Goal: Transaction & Acquisition: Purchase product/service

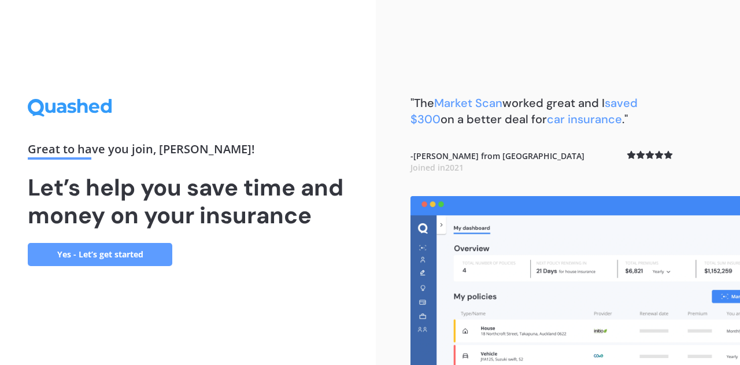
click at [121, 246] on link "Yes - Let’s get started" at bounding box center [100, 254] width 145 height 23
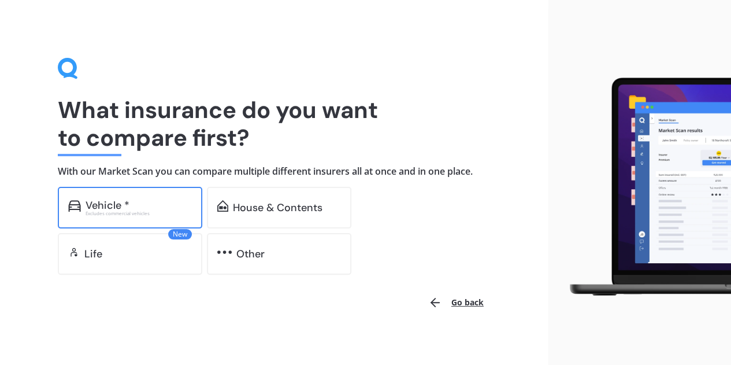
click at [112, 199] on div "Vehicle *" at bounding box center [108, 205] width 44 height 12
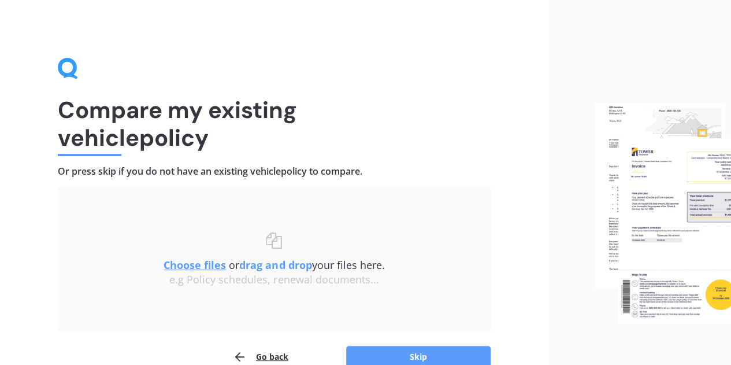
scroll to position [58, 0]
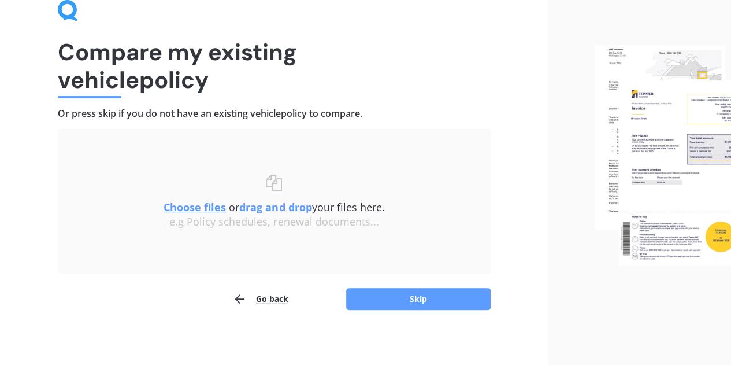
click at [207, 210] on u "Choose files" at bounding box center [195, 207] width 62 height 14
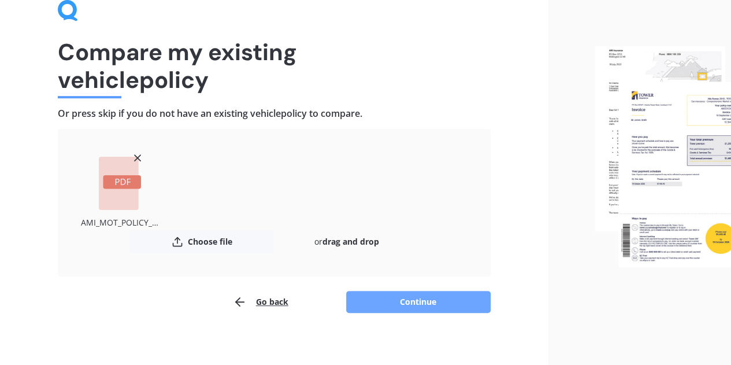
click at [425, 302] on button "Continue" at bounding box center [418, 302] width 145 height 22
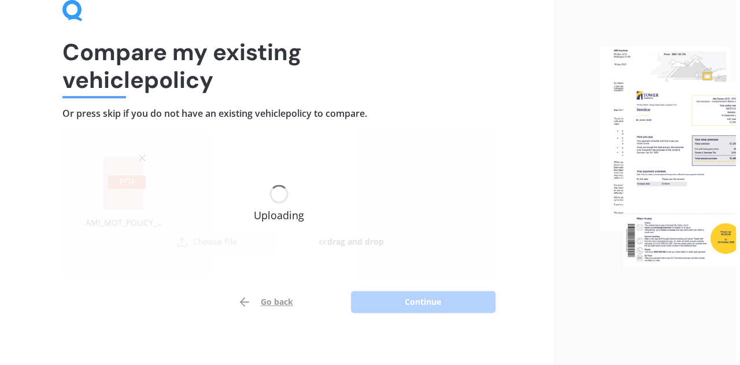
scroll to position [0, 0]
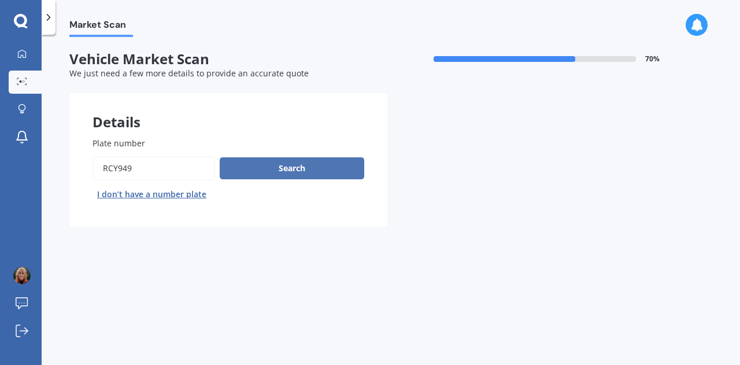
click at [309, 179] on button "Search" at bounding box center [292, 168] width 145 height 22
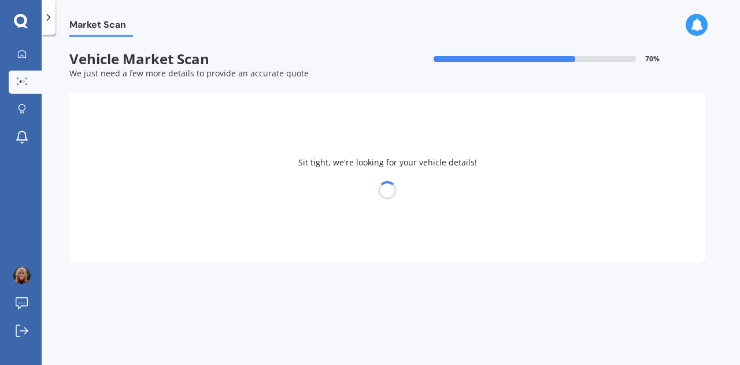
select select "TOYOTA"
select select "AQUA"
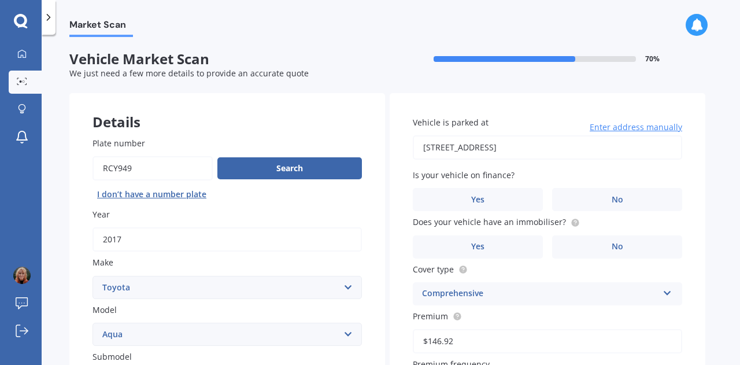
click at [556, 147] on input "96 COLONIAL DRIVE SILVERDALE 0932" at bounding box center [547, 147] width 269 height 24
click at [390, 213] on div "Vehicle is parked at 96 COLONIAL DRIVE SILVERDALE 0932 Enter address manually I…" at bounding box center [548, 323] width 316 height 460
click at [583, 197] on label "No" at bounding box center [617, 199] width 130 height 23
click at [0, 0] on input "No" at bounding box center [0, 0] width 0 height 0
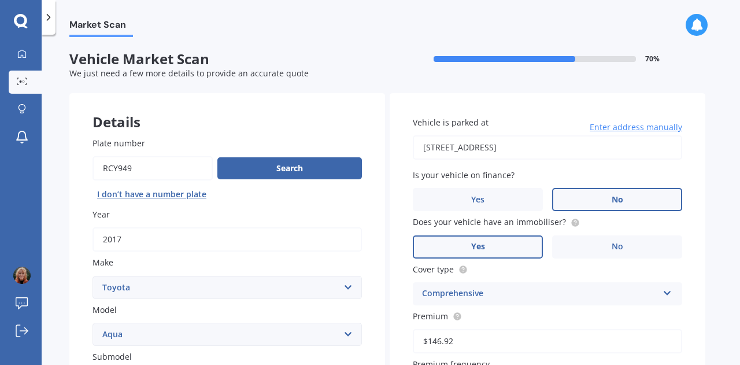
click at [426, 247] on label "Yes" at bounding box center [478, 246] width 130 height 23
click at [0, 0] on input "Yes" at bounding box center [0, 0] width 0 height 0
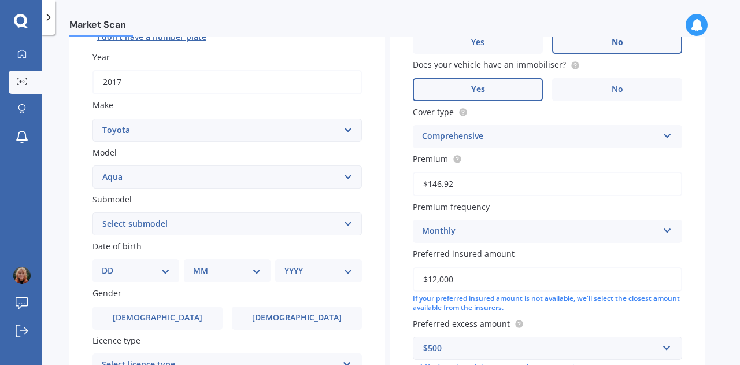
scroll to position [173, 0]
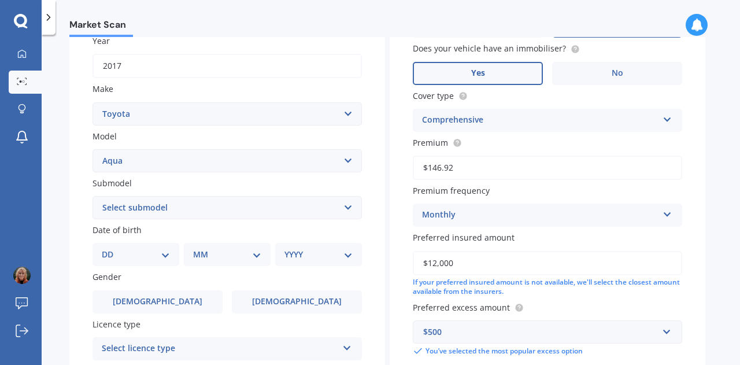
click at [276, 206] on select "Select submodel Hatchback Hybrid" at bounding box center [227, 207] width 269 height 23
select select "HYBRID"
click at [93, 197] on select "Select submodel Hatchback Hybrid" at bounding box center [227, 207] width 269 height 23
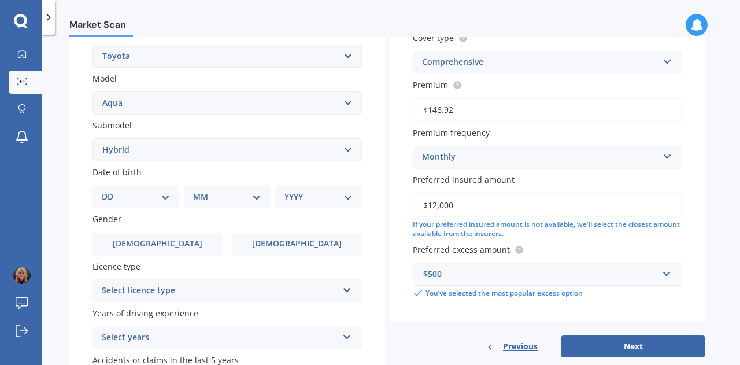
click at [160, 198] on select "DD 01 02 03 04 05 06 07 08 09 10 11 12 13 14 15 16 17 18 19 20 21 22 23 24 25 2…" at bounding box center [136, 196] width 68 height 13
select select "11"
click at [111, 191] on select "DD 01 02 03 04 05 06 07 08 09 10 11 12 13 14 15 16 17 18 19 20 21 22 23 24 25 2…" at bounding box center [136, 196] width 68 height 13
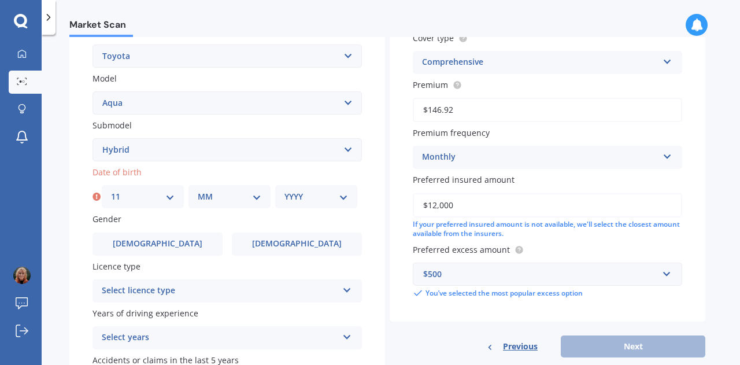
click at [236, 197] on select "MM 01 02 03 04 05 06 07 08 09 10 11 12" at bounding box center [230, 196] width 64 height 13
select select "09"
click at [198, 191] on select "MM 01 02 03 04 05 06 07 08 09 10 11 12" at bounding box center [230, 196] width 64 height 13
click at [349, 195] on div "YYYY 2025 2024 2023 2022 2021 2020 2019 2018 2017 2016 2015 2014 2013 2012 2011…" at bounding box center [316, 196] width 82 height 23
click at [341, 194] on select "YYYY 2025 2024 2023 2022 2021 2020 2019 2018 2017 2016 2015 2014 2013 2012 2011…" at bounding box center [316, 196] width 64 height 13
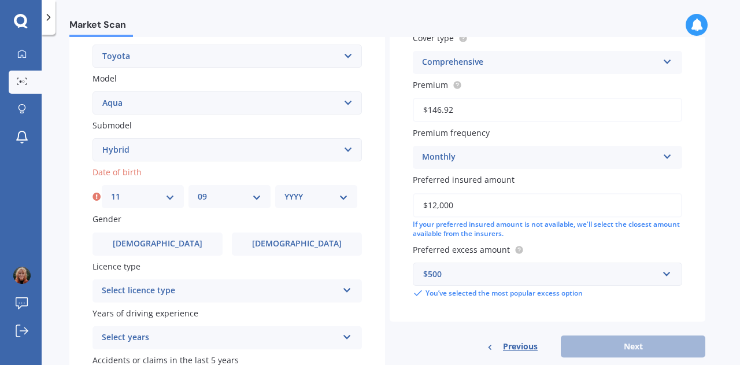
select select "1987"
click at [284, 191] on select "YYYY 2025 2024 2023 2022 2021 2020 2019 2018 2017 2016 2015 2014 2013 2012 2011…" at bounding box center [316, 196] width 64 height 13
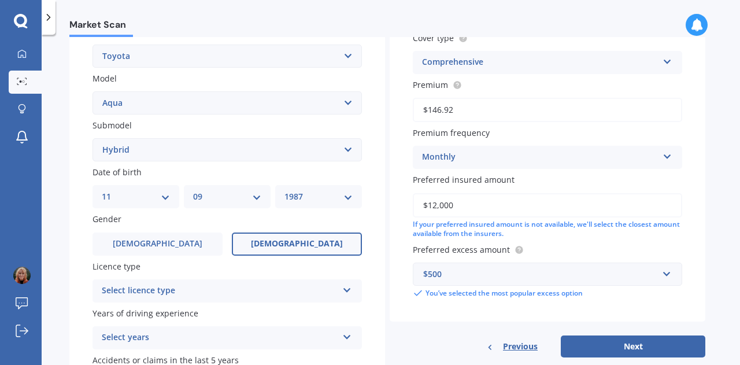
click at [289, 250] on label "[DEMOGRAPHIC_DATA]" at bounding box center [297, 243] width 130 height 23
click at [0, 0] on input "[DEMOGRAPHIC_DATA]" at bounding box center [0, 0] width 0 height 0
click at [342, 294] on div "Select licence type NZ Full NZ Restricted NZ Learners Australia United Kingdom …" at bounding box center [227, 290] width 269 height 23
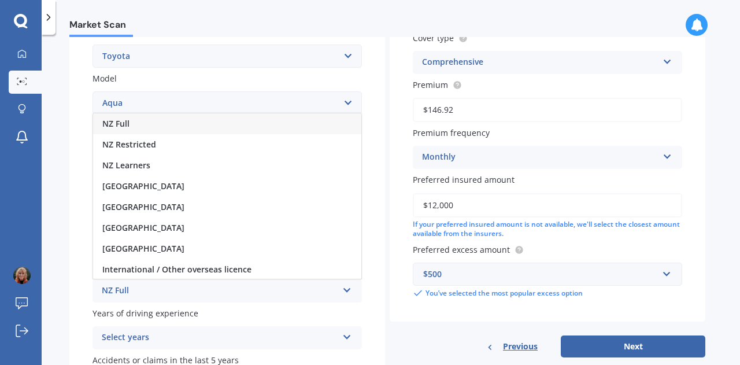
click at [213, 127] on div "NZ Full" at bounding box center [227, 123] width 268 height 21
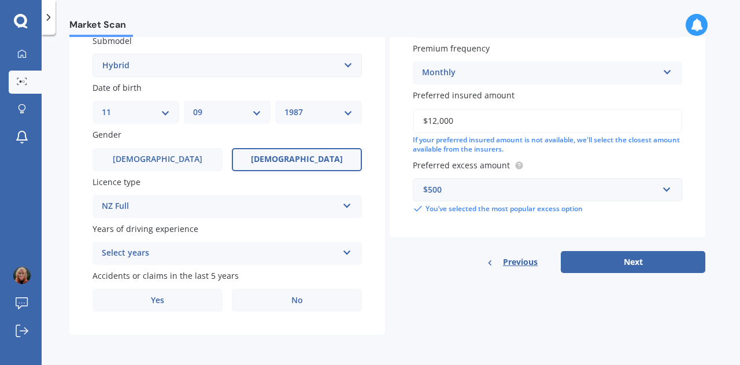
scroll to position [317, 0]
click at [153, 251] on div "Select years" at bounding box center [220, 253] width 236 height 14
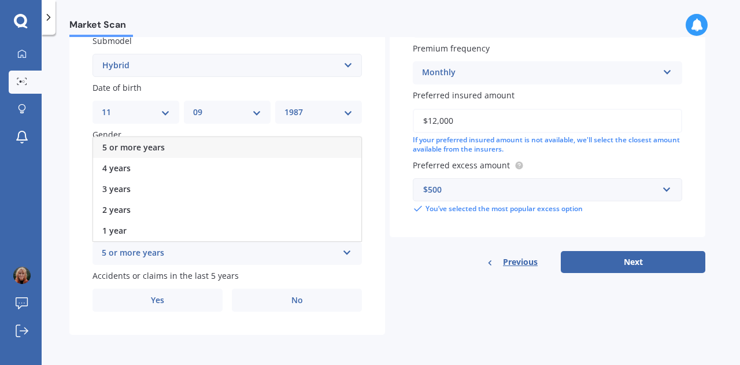
click at [160, 143] on span "5 or more years" at bounding box center [133, 147] width 62 height 11
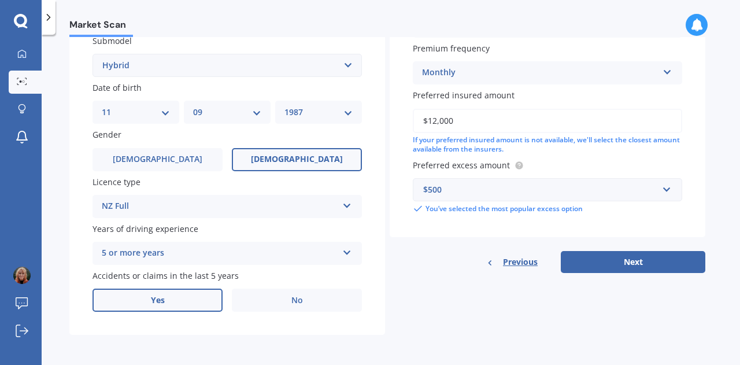
click at [142, 300] on label "Yes" at bounding box center [158, 300] width 130 height 23
click at [0, 0] on input "Yes" at bounding box center [0, 0] width 0 height 0
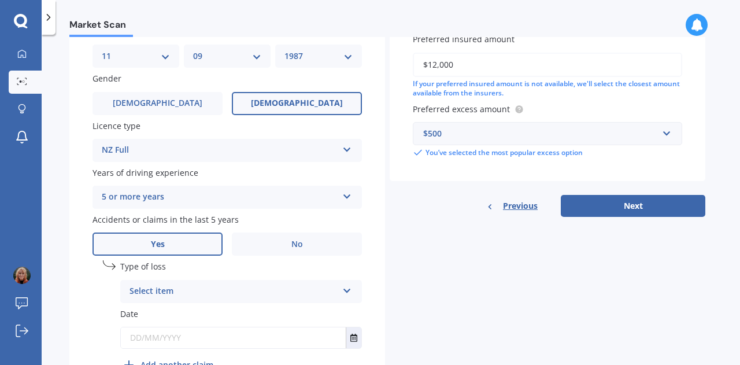
scroll to position [433, 0]
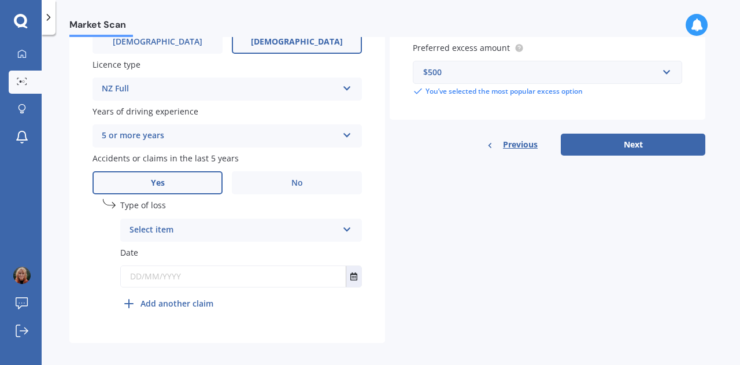
click at [221, 235] on div "Select item" at bounding box center [234, 230] width 208 height 14
click at [186, 256] on span "At fault accident" at bounding box center [162, 252] width 65 height 11
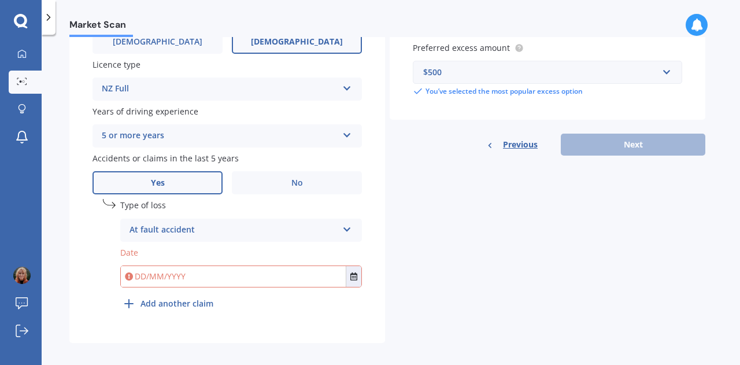
click at [136, 280] on input "text" at bounding box center [233, 276] width 225 height 21
click at [351, 280] on icon "Select date" at bounding box center [353, 276] width 7 height 8
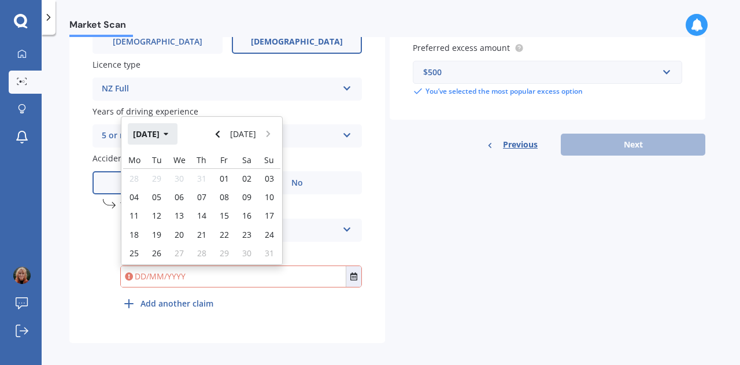
click at [153, 136] on button "Aug 2025" at bounding box center [153, 133] width 50 height 21
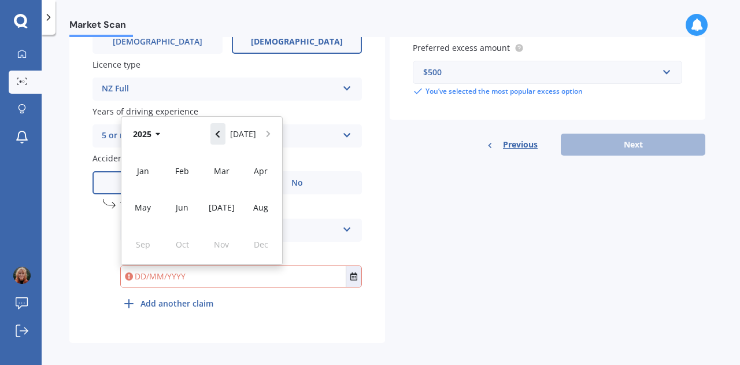
click at [219, 140] on button "Navigate back" at bounding box center [217, 133] width 15 height 21
click at [262, 248] on span "Dec" at bounding box center [261, 244] width 14 height 11
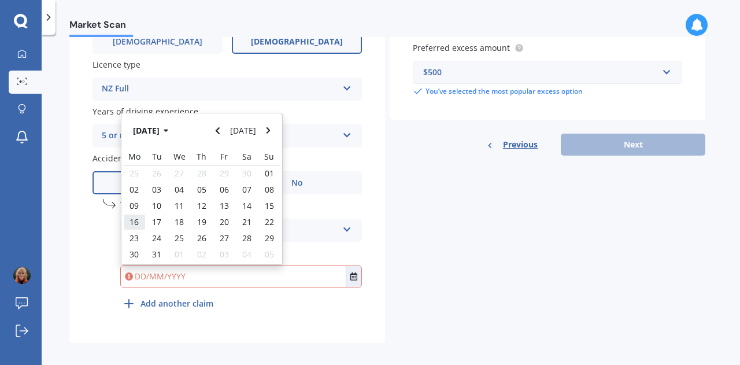
click at [136, 222] on span "16" at bounding box center [134, 221] width 9 height 11
type input "16/12/2024"
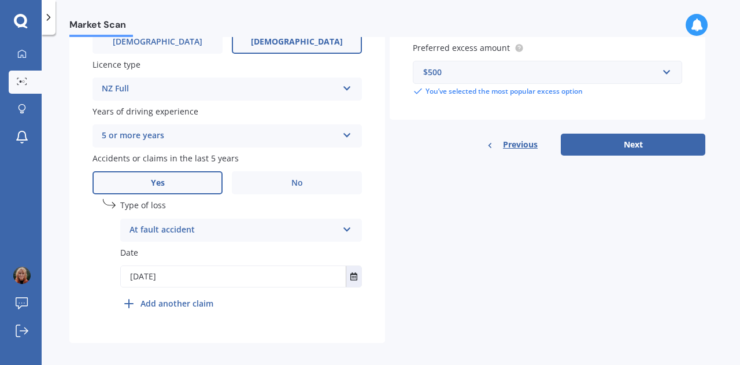
click at [520, 259] on div "Details Plate number Search I don’t have a number plate Year 2017 Make Select m…" at bounding box center [387, 1] width 636 height 683
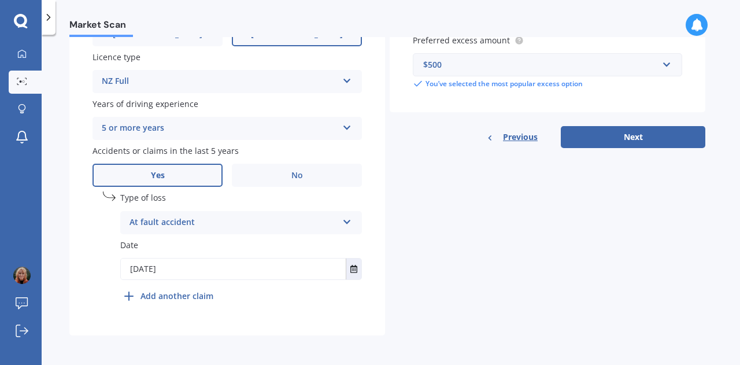
scroll to position [443, 0]
click at [182, 294] on b "Add another claim" at bounding box center [176, 295] width 73 height 12
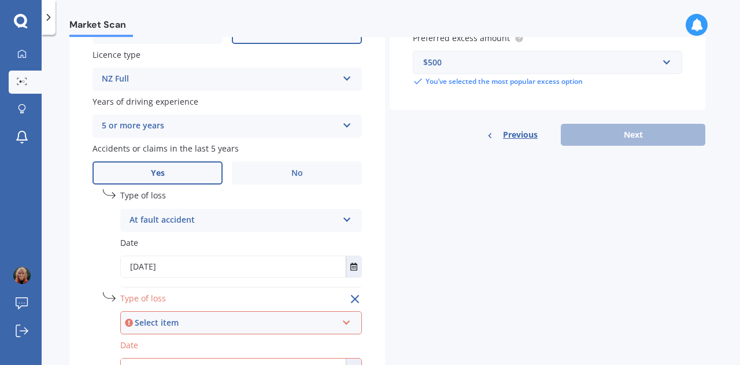
scroll to position [501, 0]
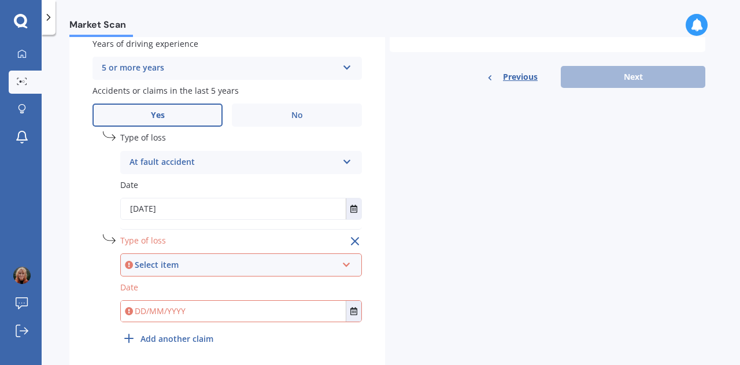
click at [180, 264] on div "Select item" at bounding box center [236, 264] width 202 height 13
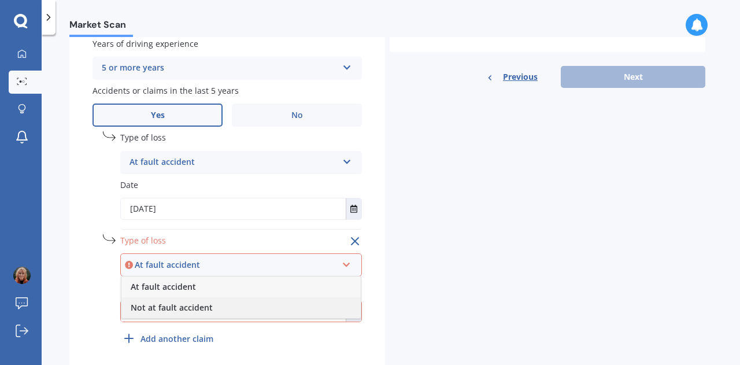
click at [180, 309] on span "Not at fault accident" at bounding box center [172, 307] width 82 height 11
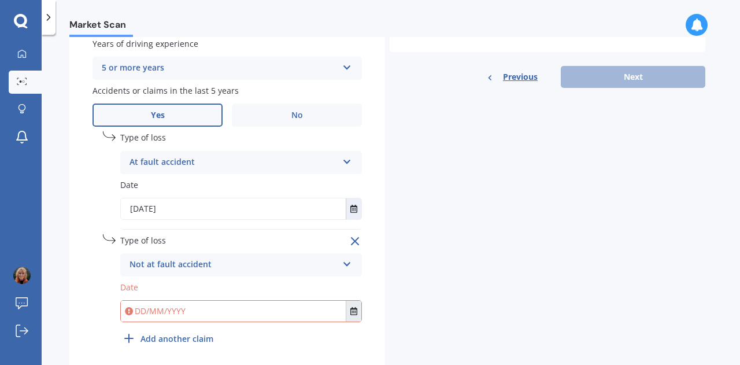
click at [352, 312] on icon "Select date" at bounding box center [353, 311] width 7 height 8
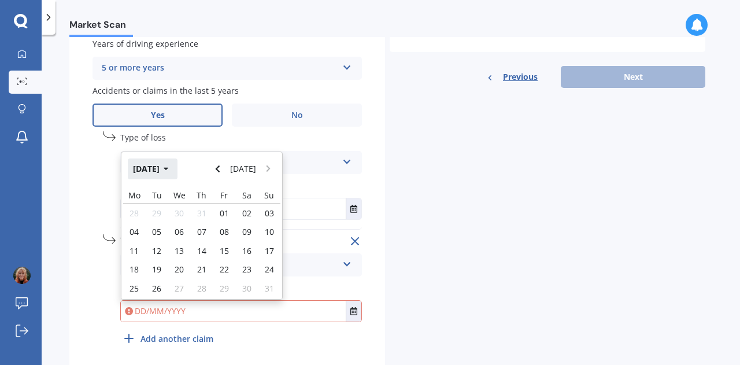
click at [154, 169] on button "Aug 2025" at bounding box center [153, 168] width 50 height 21
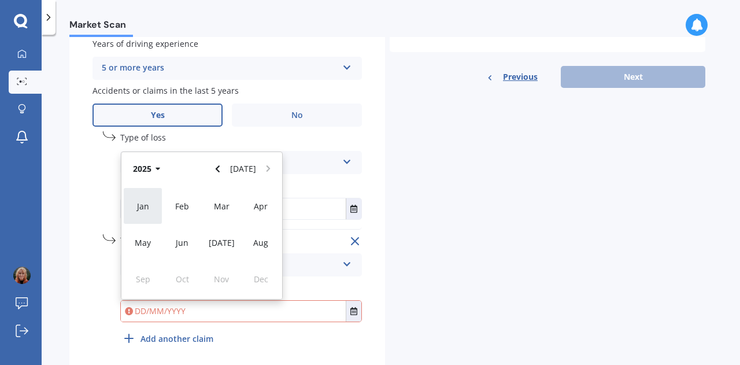
click at [142, 209] on span "Jan" at bounding box center [143, 206] width 12 height 11
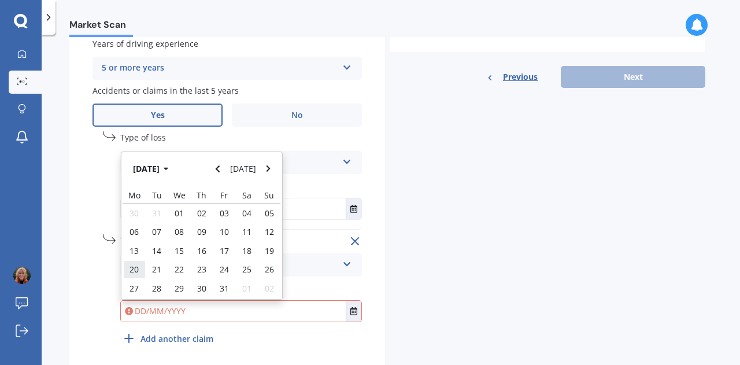
click at [141, 273] on div "20" at bounding box center [134, 269] width 23 height 19
type input "20/01/2025"
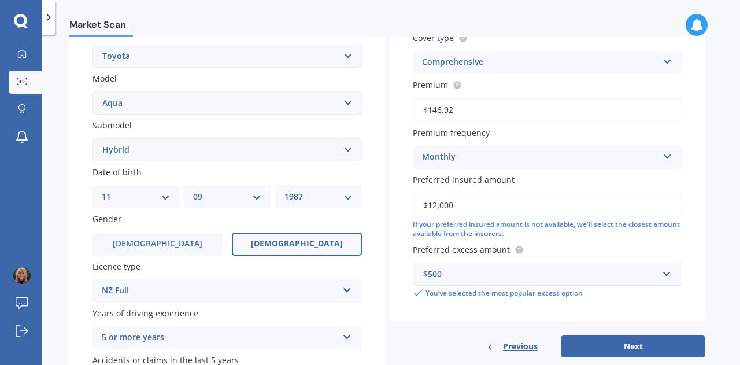
scroll to position [289, 0]
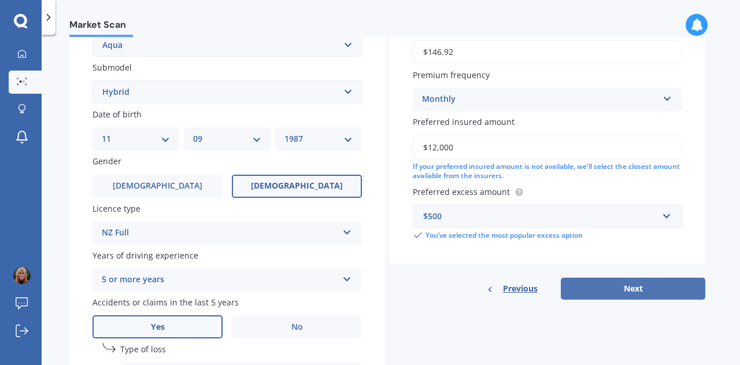
click at [642, 296] on button "Next" at bounding box center [633, 289] width 145 height 22
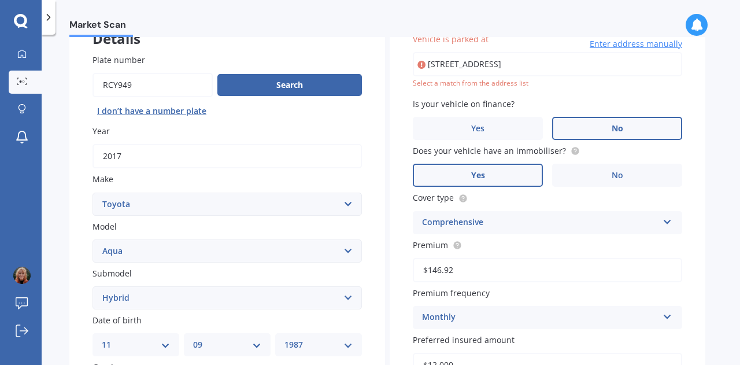
scroll to position [79, 0]
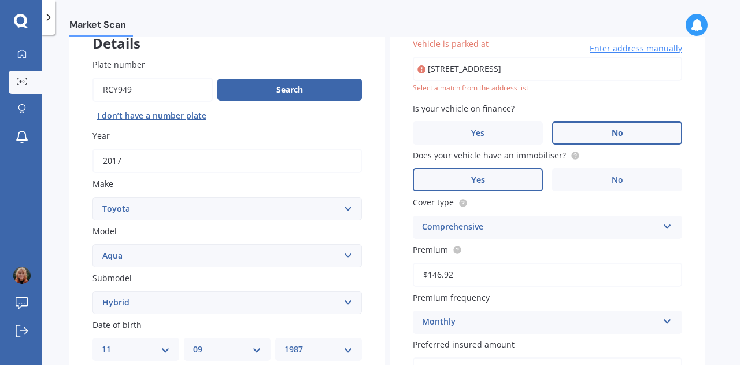
type input "[STREET_ADDRESS]"
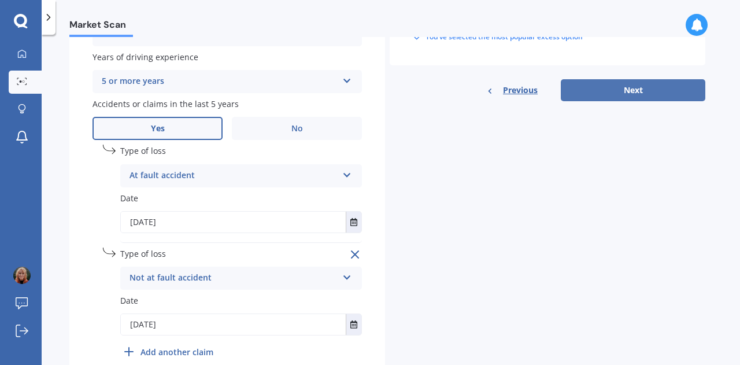
click at [620, 93] on button "Next" at bounding box center [633, 90] width 145 height 22
select select "11"
select select "09"
select select "1987"
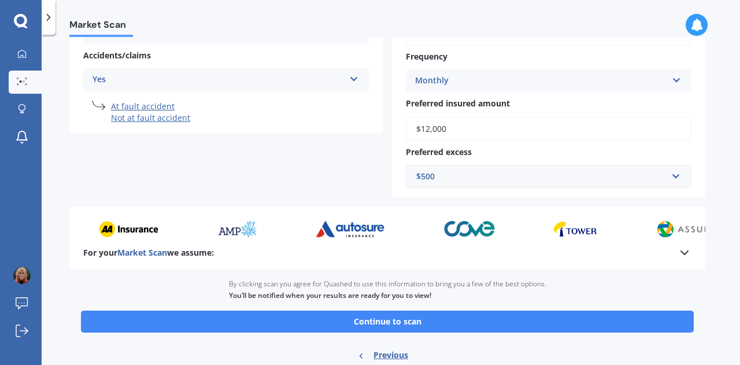
scroll to position [328, 0]
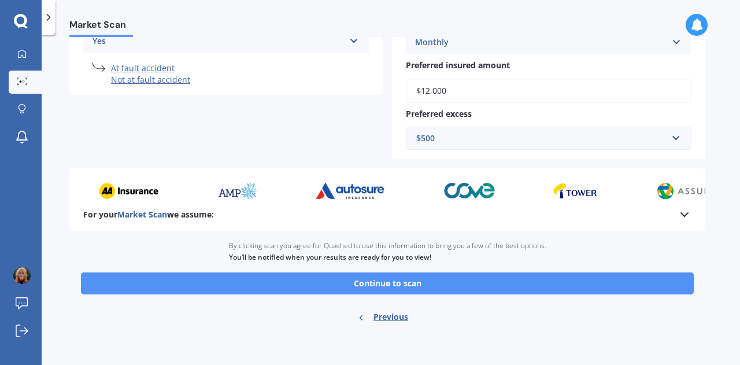
click at [458, 282] on button "Continue to scan" at bounding box center [387, 283] width 613 height 22
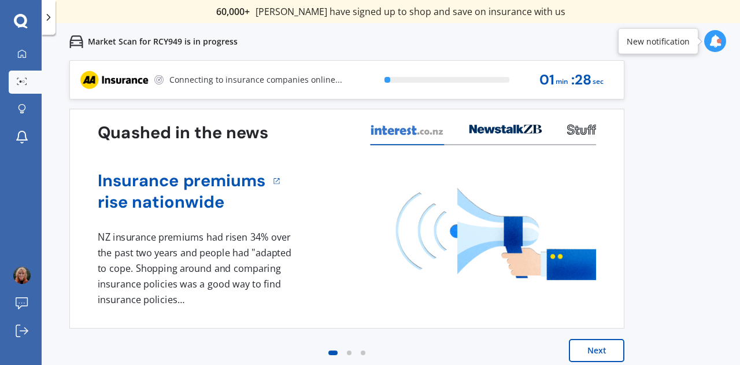
scroll to position [0, 0]
click at [586, 345] on button "Next" at bounding box center [597, 350] width 56 height 23
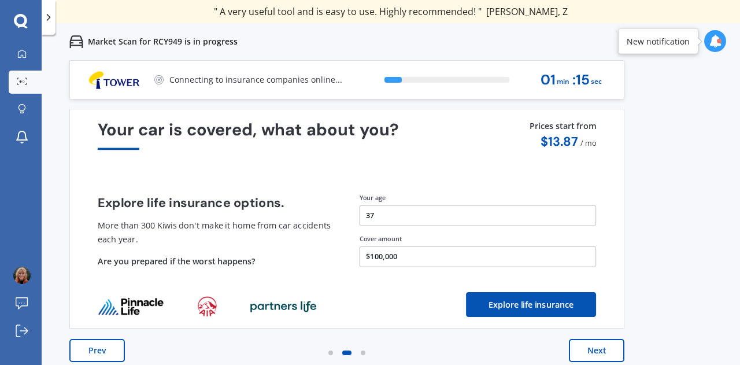
click at [587, 345] on button "Next" at bounding box center [597, 350] width 56 height 23
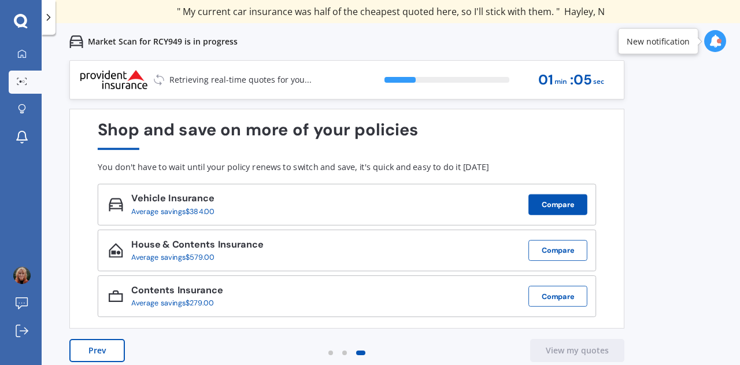
click at [562, 206] on button "Compare" at bounding box center [557, 204] width 59 height 21
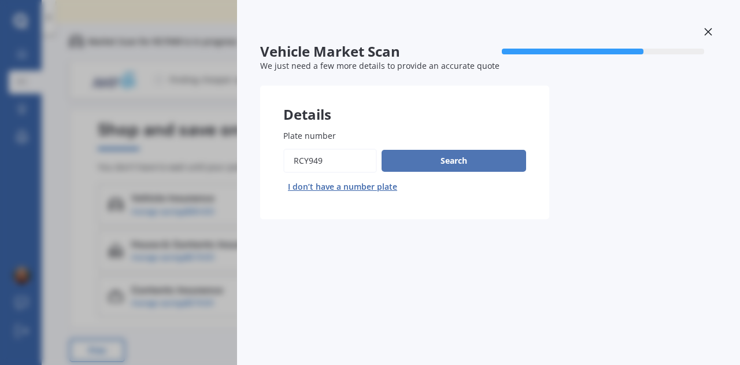
click at [453, 160] on button "Search" at bounding box center [454, 161] width 145 height 22
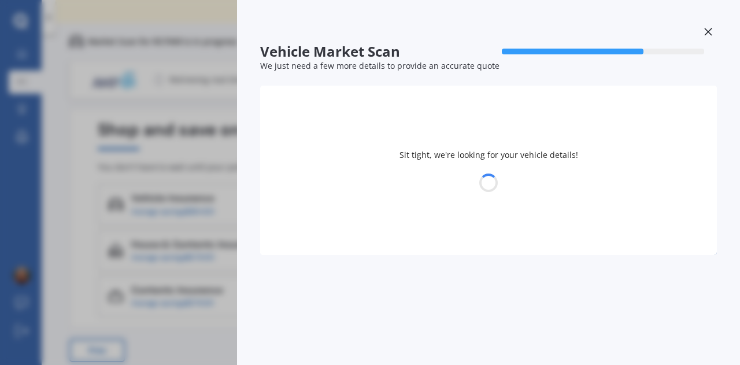
select select "TOYOTA"
select select "AQUA"
select select "11"
select select "09"
select select "1987"
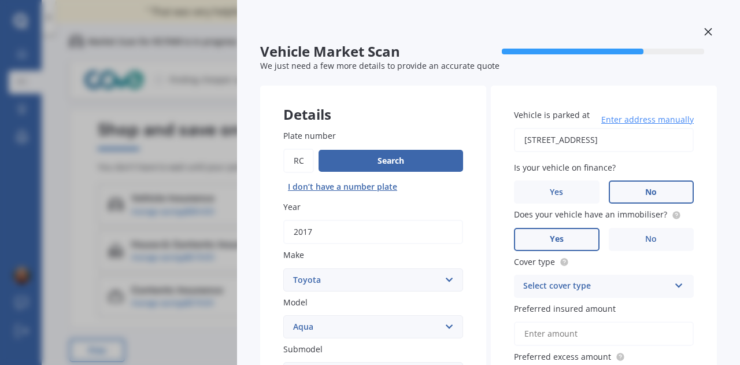
click at [705, 33] on icon at bounding box center [708, 32] width 8 height 8
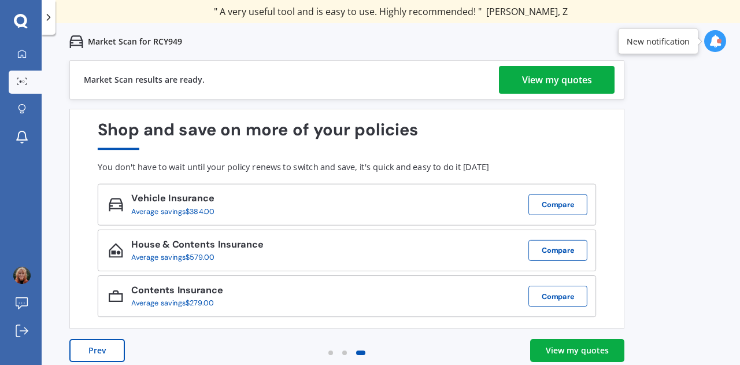
click at [572, 84] on div "View my quotes" at bounding box center [557, 80] width 70 height 28
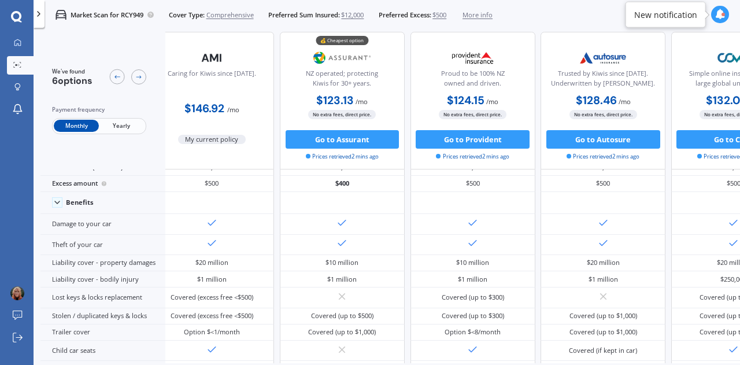
scroll to position [0, 20]
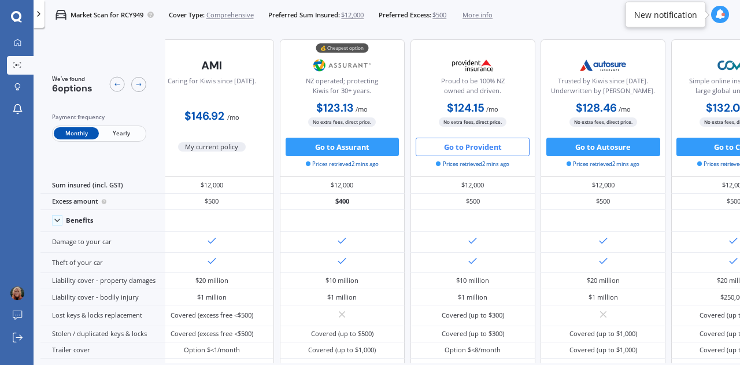
drag, startPoint x: 484, startPoint y: 146, endPoint x: 471, endPoint y: 148, distance: 14.1
click at [471, 148] on button "Go to Provident" at bounding box center [473, 147] width 114 height 19
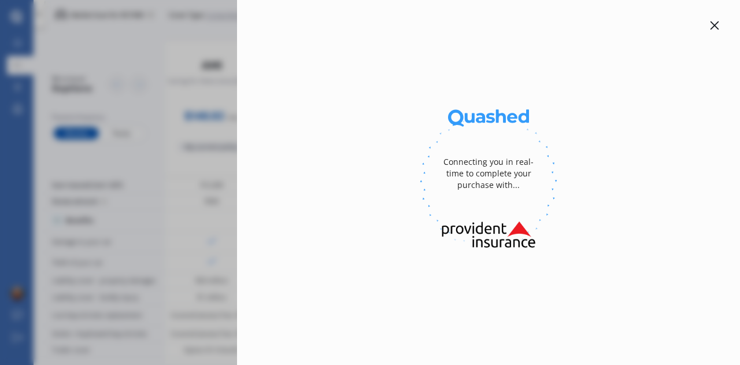
select select "full"
select select "[STREET_ADDRESS]"
select select "TOYOTA"
select select "AQUA"
select select "NO"
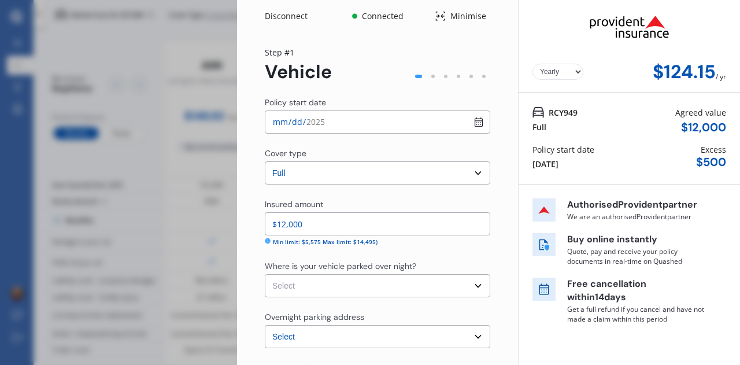
select select "Monthly"
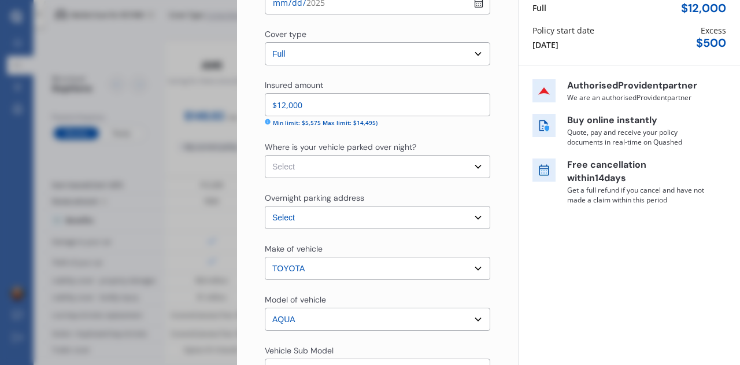
scroll to position [0, 0]
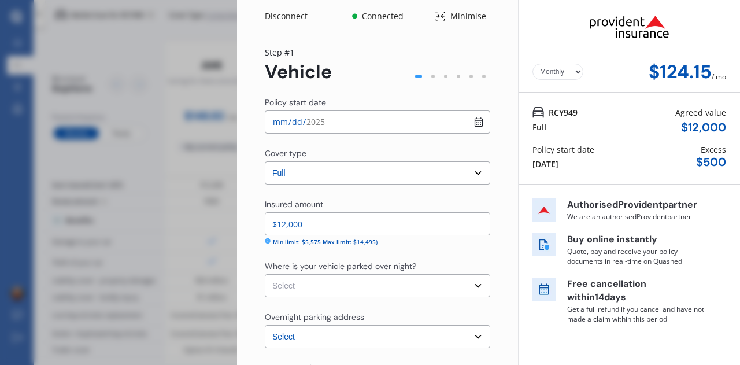
click at [215, 43] on div "Disconnect Connected Minimise Yearly Monthly $124.15 / mo Step # 1 Vehicle Poli…" at bounding box center [370, 182] width 740 height 365
click at [155, 61] on div "Disconnect Connected Minimise Yearly Monthly $124.15 / mo Step # 1 Vehicle Poli…" at bounding box center [370, 182] width 740 height 365
drag, startPoint x: 733, startPoint y: 55, endPoint x: 712, endPoint y: 263, distance: 209.2
click at [205, 99] on div "Disconnect Connected Minimise Yearly Monthly $124.15 / mo Step # 1 Vehicle Poli…" at bounding box center [370, 182] width 740 height 365
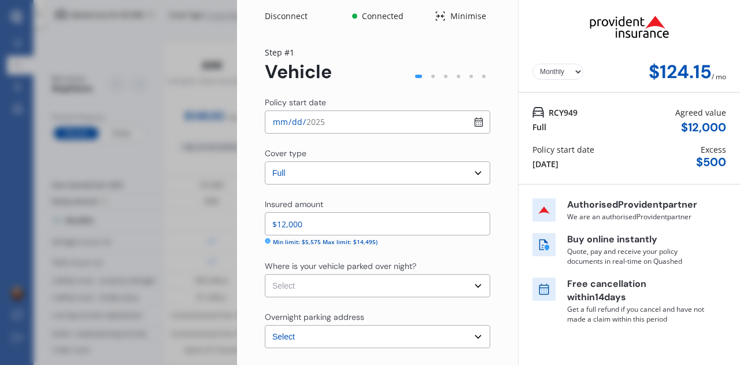
drag, startPoint x: 5, startPoint y: 12, endPoint x: 49, endPoint y: 4, distance: 44.1
click at [5, 12] on div "Disconnect Connected Minimise Yearly Monthly $124.15 / mo Step # 1 Vehicle Poli…" at bounding box center [370, 182] width 740 height 365
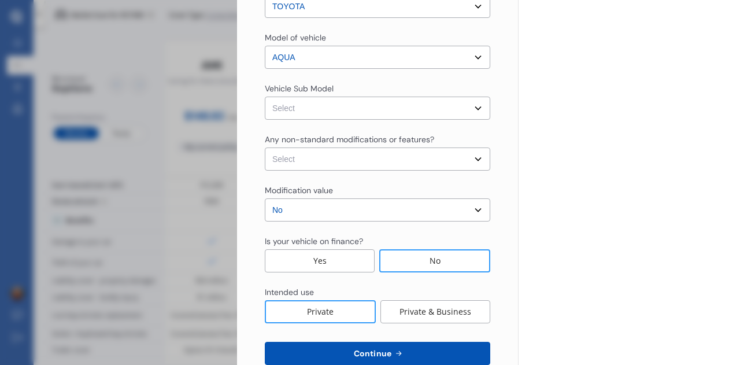
scroll to position [408, 0]
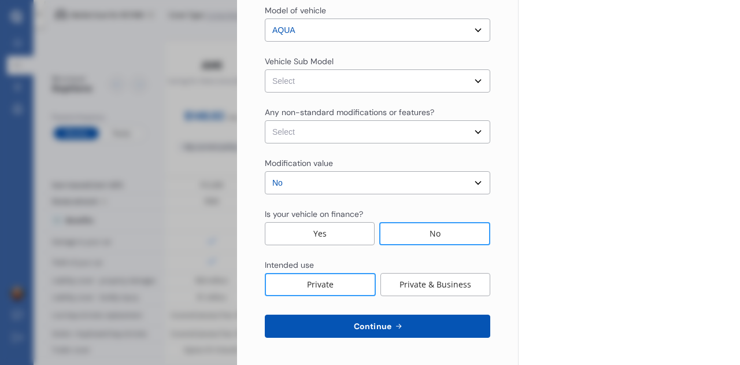
click at [99, 169] on div "Disconnect Connected Minimise Yearly Monthly $124.15 / mo Step # 1 Vehicle Poli…" at bounding box center [370, 182] width 740 height 365
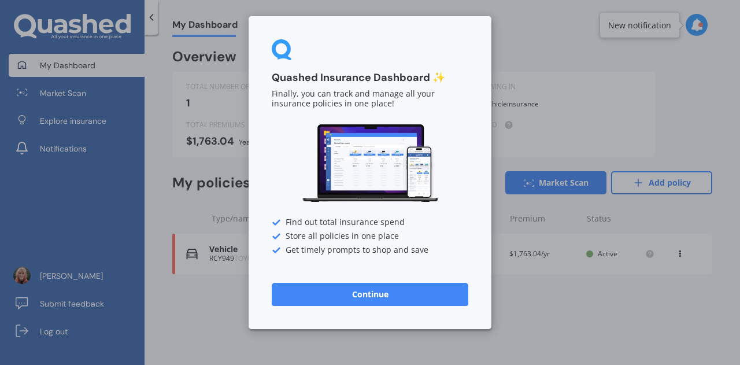
click at [319, 287] on button "Continue" at bounding box center [370, 294] width 197 height 23
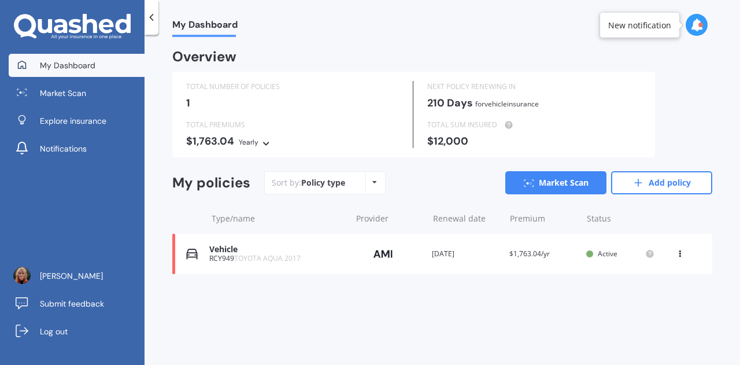
click at [284, 253] on div "Vehicle" at bounding box center [277, 250] width 136 height 10
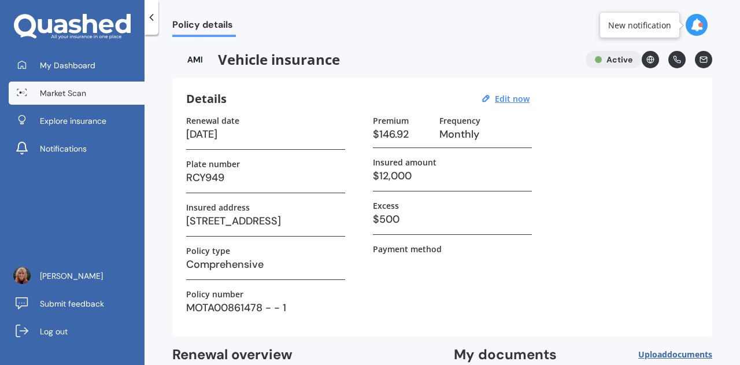
click at [68, 88] on span "Market Scan" at bounding box center [63, 93] width 46 height 12
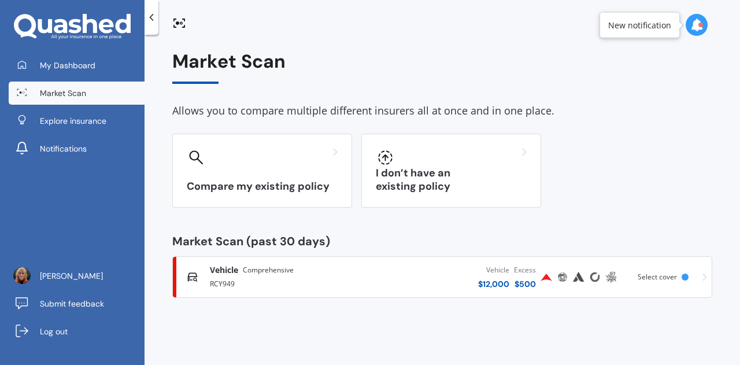
click at [671, 272] on span "Select cover" at bounding box center [657, 277] width 39 height 10
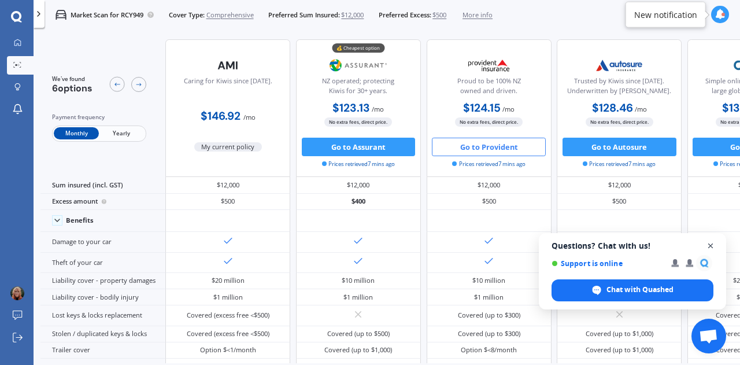
click at [710, 247] on span "Open chat" at bounding box center [711, 246] width 14 height 14
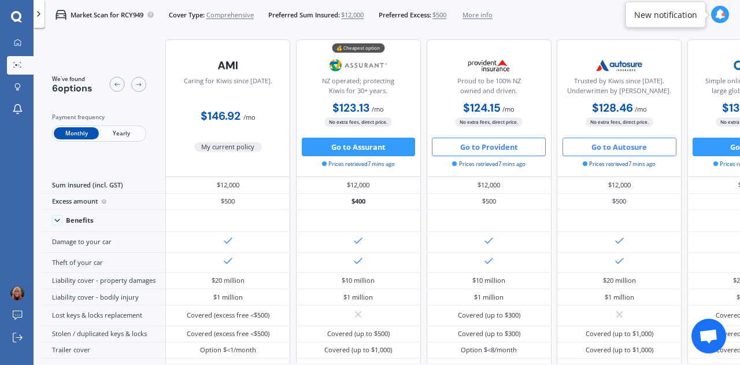
click at [624, 151] on button "Go to Autosure" at bounding box center [620, 147] width 114 height 19
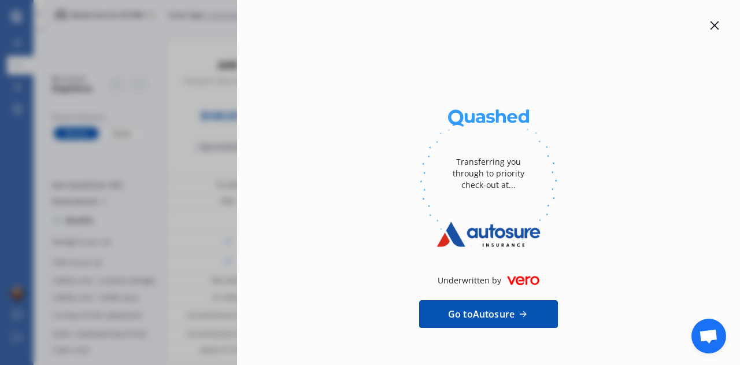
click at [710, 27] on icon at bounding box center [714, 25] width 9 height 9
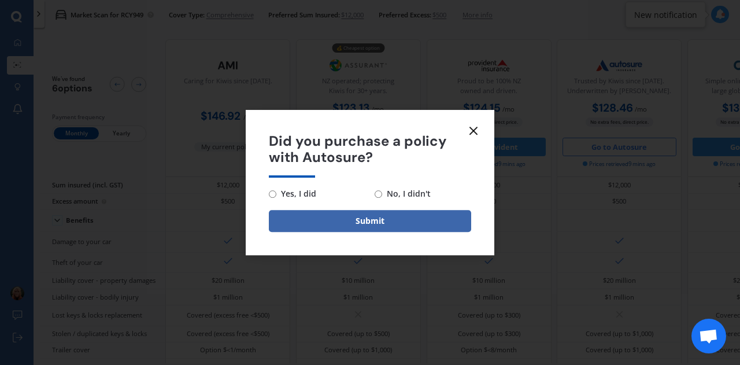
click at [470, 129] on icon at bounding box center [474, 131] width 14 height 14
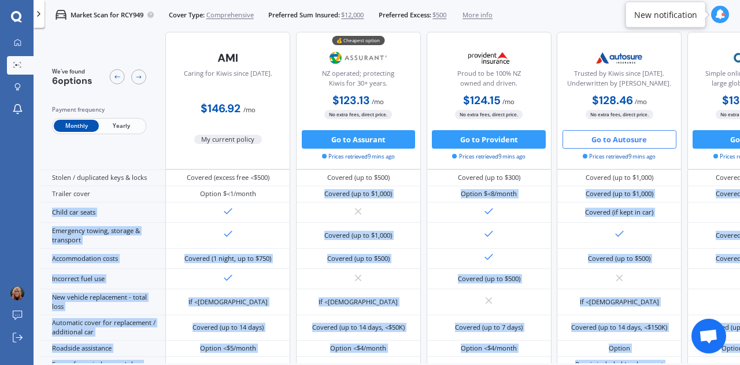
scroll to position [536, 0]
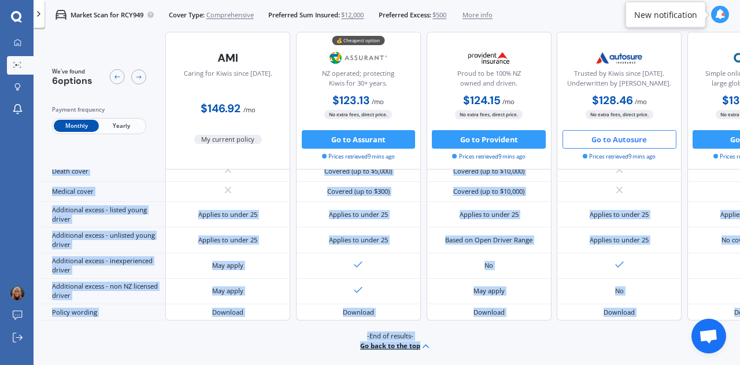
drag, startPoint x: 258, startPoint y: 356, endPoint x: 497, endPoint y: 376, distance: 239.6
click at [497, 364] on html "My Dashboard Market Scan Explore insurance Notifications [PERSON_NAME] Submit f…" at bounding box center [370, 182] width 740 height 365
click at [484, 341] on div "-End of results- Go back to the top" at bounding box center [390, 341] width 700 height 43
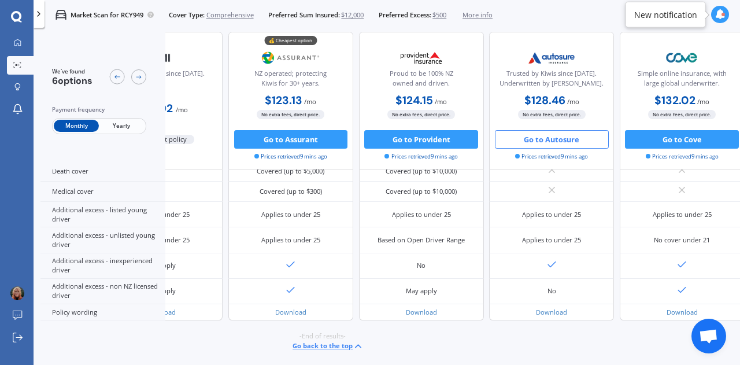
scroll to position [464, 84]
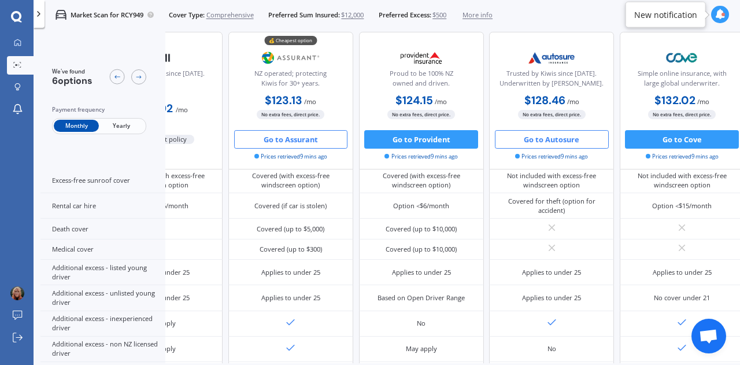
click at [295, 138] on button "Go to Assurant" at bounding box center [291, 139] width 114 height 19
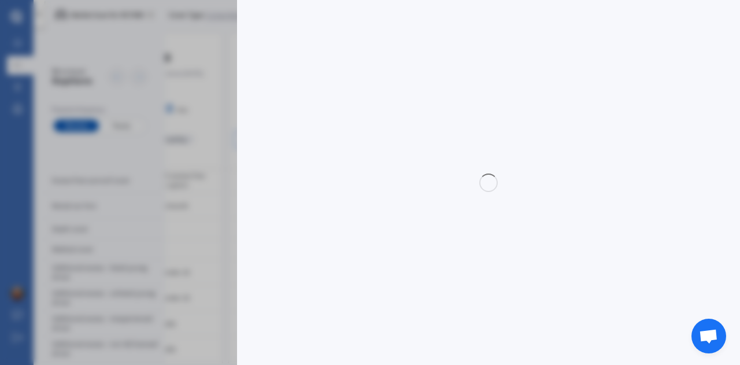
select select "full"
select select "0"
select select "Auckland [GEOGRAPHIC_DATA] / [PERSON_NAME] / [GEOGRAPHIC_DATA]"
select select "TOYOTA"
select select "AQUA"
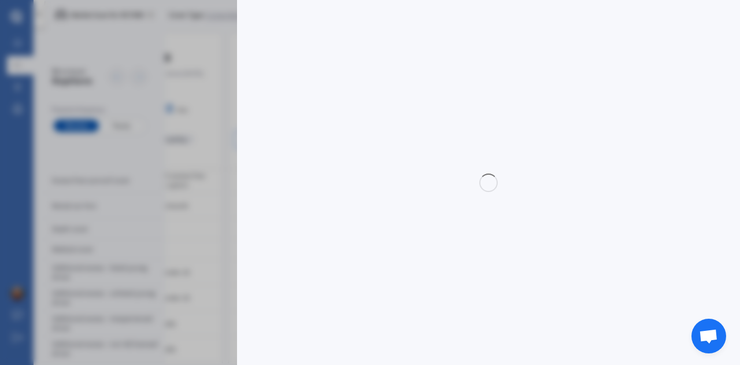
select select "HYBRID"
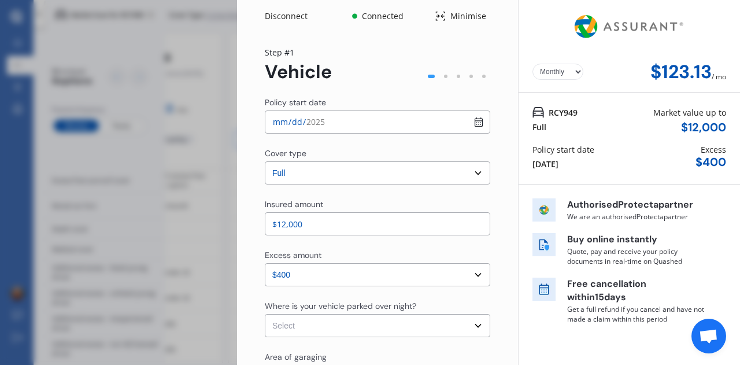
scroll to position [58, 0]
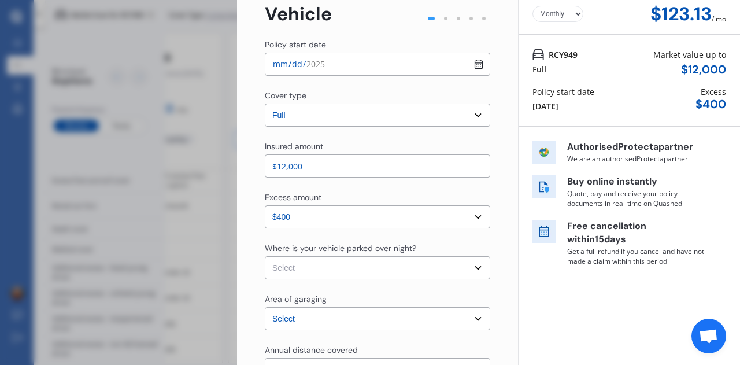
click at [334, 267] on select "Select In a garage On own property On street or road" at bounding box center [377, 267] width 225 height 23
select select "On own property"
click at [265, 256] on select "Select In a garage On own property On street or road" at bounding box center [377, 267] width 225 height 23
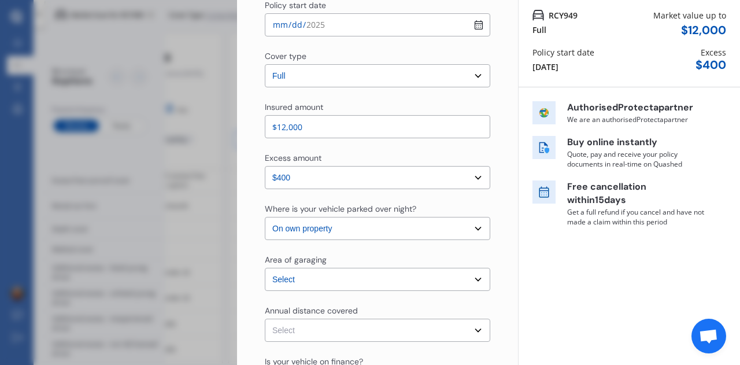
scroll to position [116, 0]
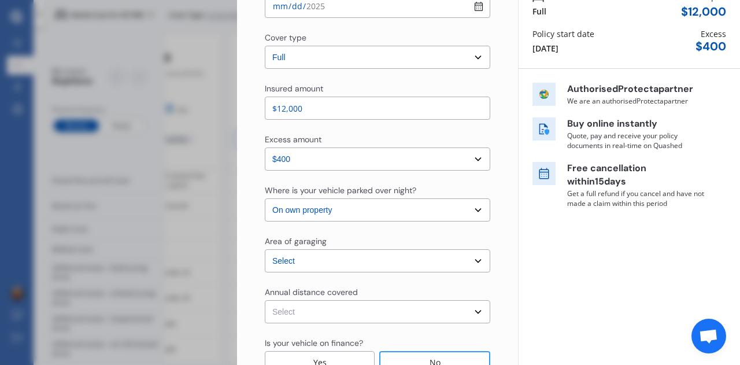
click at [468, 260] on select "Select [GEOGRAPHIC_DATA] [GEOGRAPHIC_DATA] [GEOGRAPHIC_DATA] / [PERSON_NAME] / …" at bounding box center [377, 260] width 225 height 23
select select "Howick / [GEOGRAPHIC_DATA] / Beachlands"
click at [265, 249] on select "Select [GEOGRAPHIC_DATA] [GEOGRAPHIC_DATA] [GEOGRAPHIC_DATA] / [PERSON_NAME] / …" at bounding box center [377, 260] width 225 height 23
click at [461, 306] on select "Select Low (less than 15,000km per year) Average (15,000-30,000km per year) Hig…" at bounding box center [377, 311] width 225 height 23
click at [265, 300] on select "Select Low (less than 15,000km per year) Average (15,000-30,000km per year) Hig…" at bounding box center [377, 311] width 225 height 23
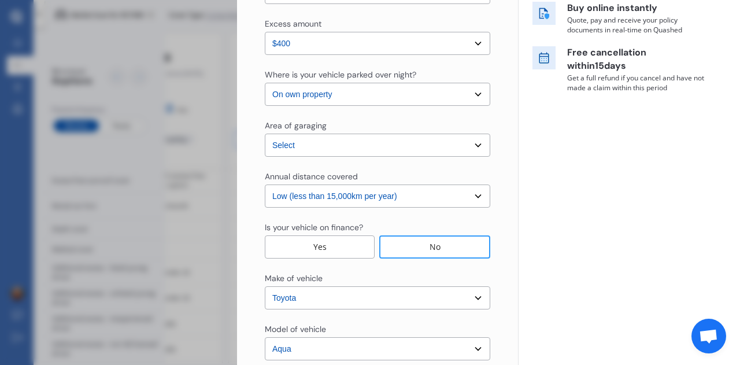
scroll to position [289, 0]
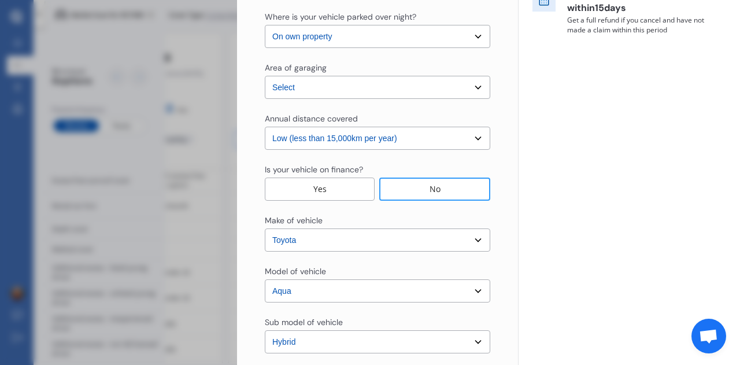
click at [468, 139] on select "Select Low (less than 15,000km per year) Average (15,000-30,000km per year) Hig…" at bounding box center [377, 138] width 225 height 23
select select "20000"
click at [265, 127] on select "Select Low (less than 15,000km per year) Average (15,000-30,000km per year) Hig…" at bounding box center [377, 138] width 225 height 23
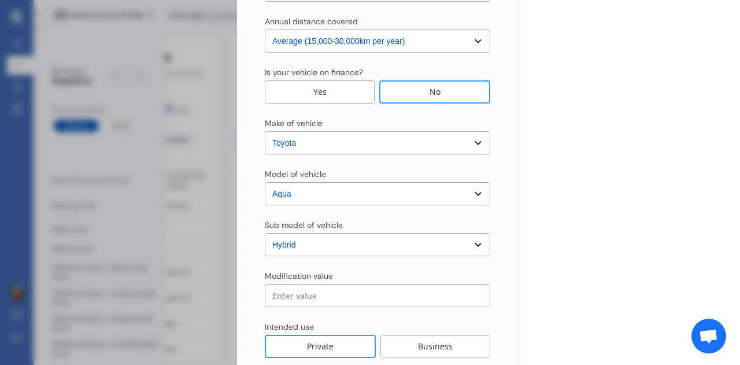
scroll to position [405, 0]
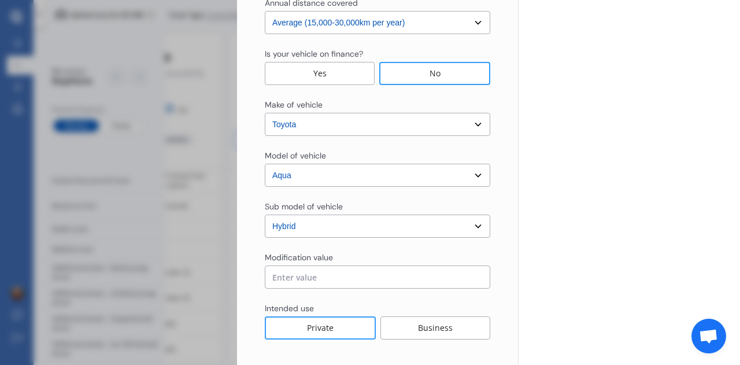
click at [320, 278] on input "text" at bounding box center [377, 276] width 225 height 23
click at [628, 200] on div "Yearly Monthly $123.13 / mo RCY949 Full Market value up to $ 12,000 Policy star…" at bounding box center [629, 8] width 222 height 827
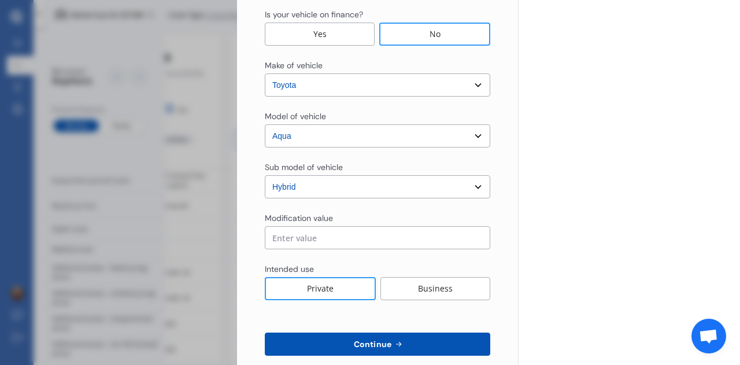
scroll to position [463, 0]
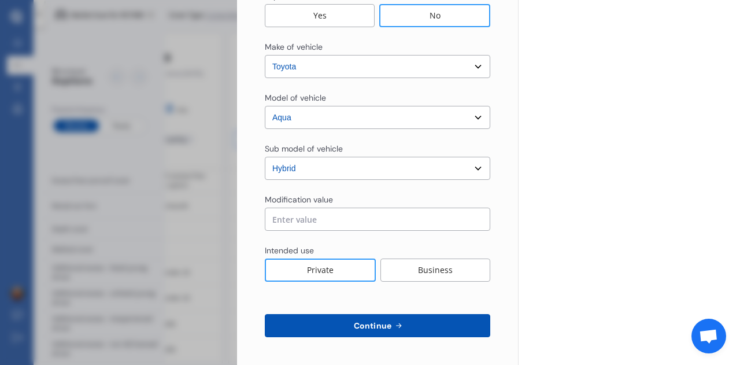
click at [376, 330] on span "Continue" at bounding box center [373, 325] width 42 height 9
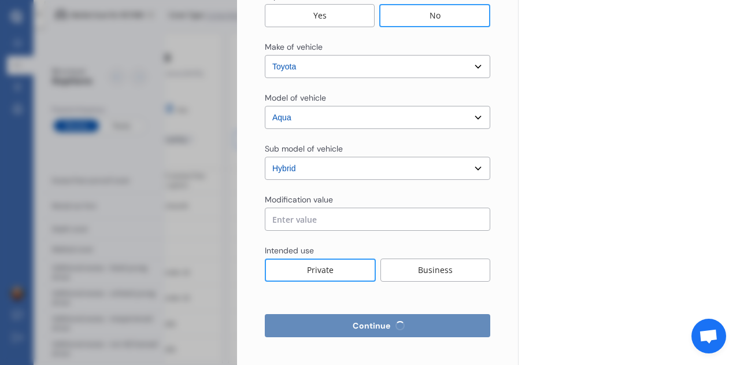
select select "Miss"
select select "11"
select select "09"
select select "1987"
select select "full"
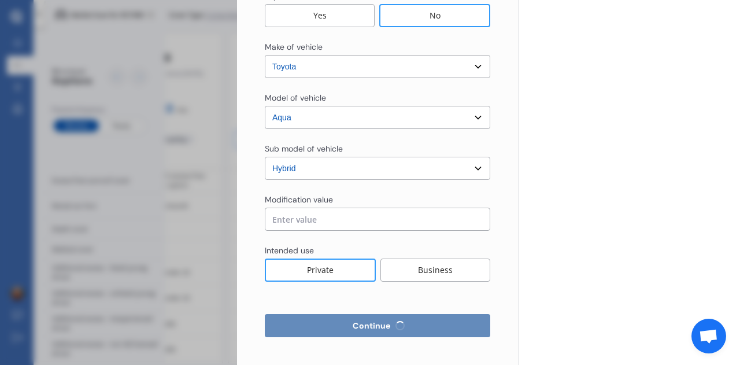
select select "more than 4 years"
select select "[GEOGRAPHIC_DATA]"
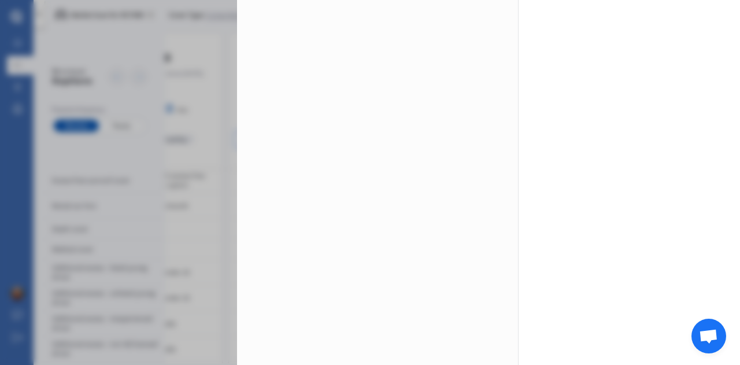
scroll to position [0, 0]
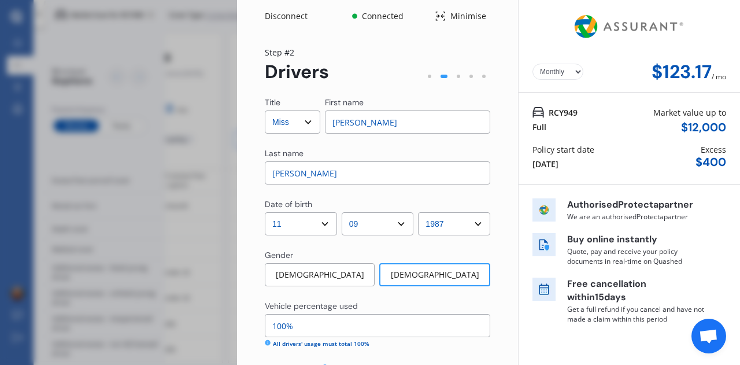
click at [302, 121] on select "Select Mr Mrs Miss Ms Dr" at bounding box center [293, 121] width 56 height 23
select select "Dr"
click at [265, 110] on select "Select Mr Mrs Miss Ms Dr" at bounding box center [293, 121] width 56 height 23
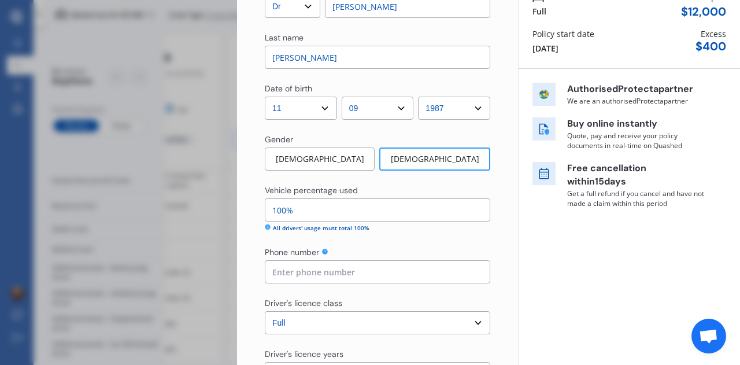
scroll to position [173, 0]
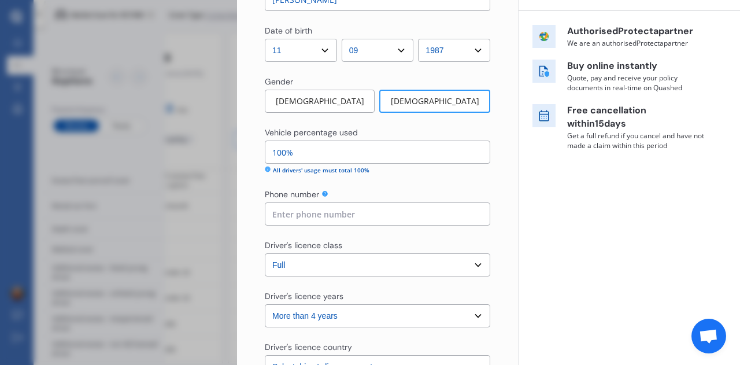
click at [331, 224] on input at bounding box center [377, 213] width 225 height 23
type input "0278496844"
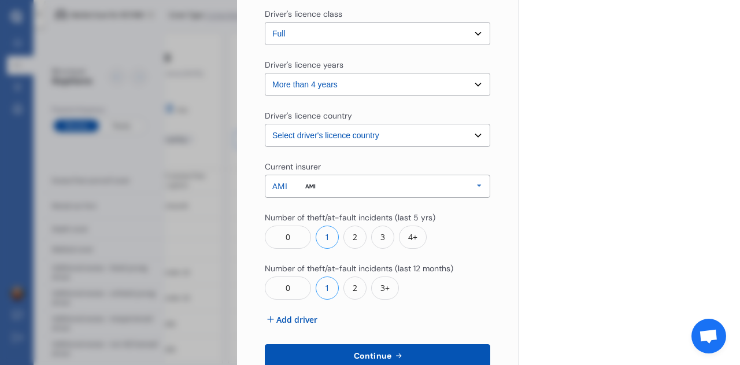
scroll to position [463, 0]
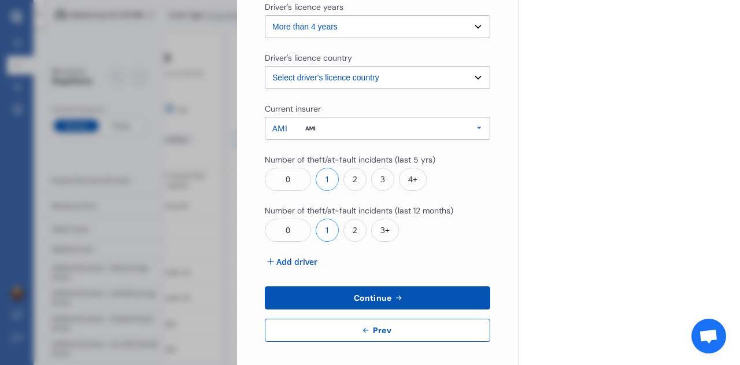
click at [410, 297] on button "Continue" at bounding box center [377, 297] width 225 height 23
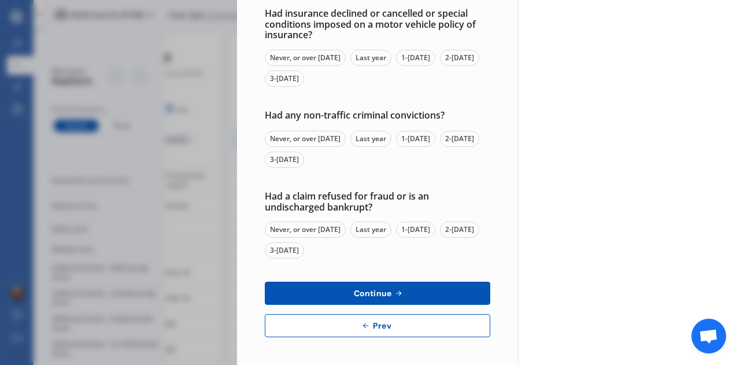
scroll to position [0, 0]
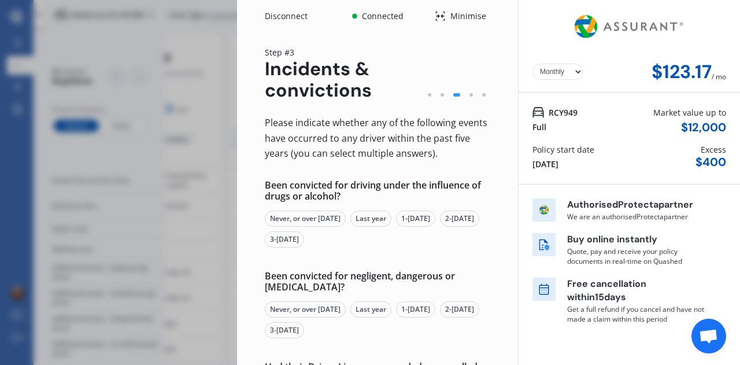
click at [309, 215] on div "Never, or over [DATE]" at bounding box center [305, 218] width 81 height 16
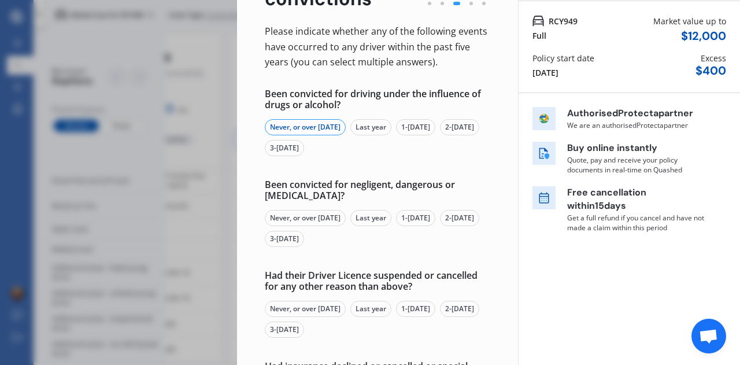
scroll to position [116, 0]
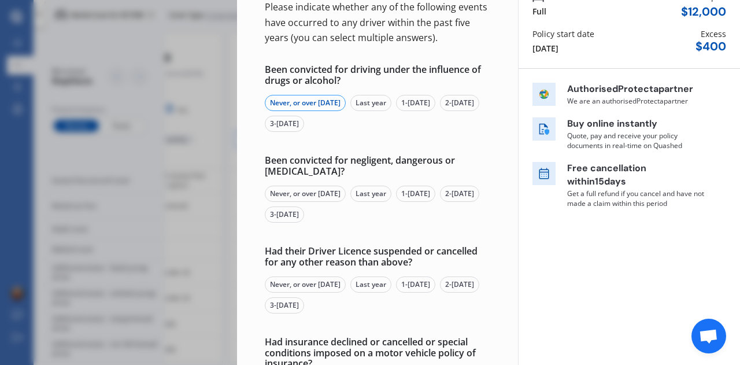
click at [297, 190] on div "Never, or over [DATE]" at bounding box center [305, 194] width 81 height 16
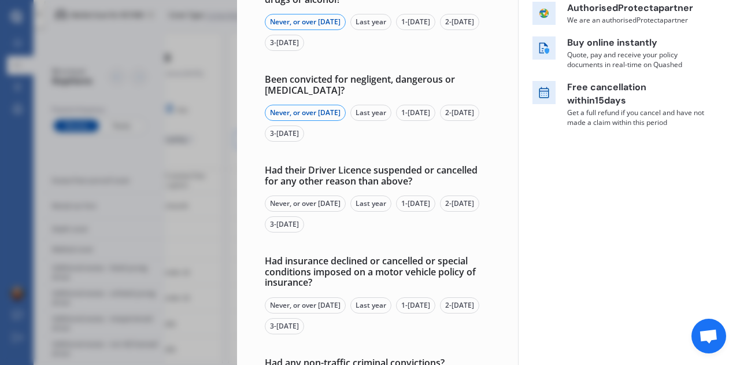
scroll to position [231, 0]
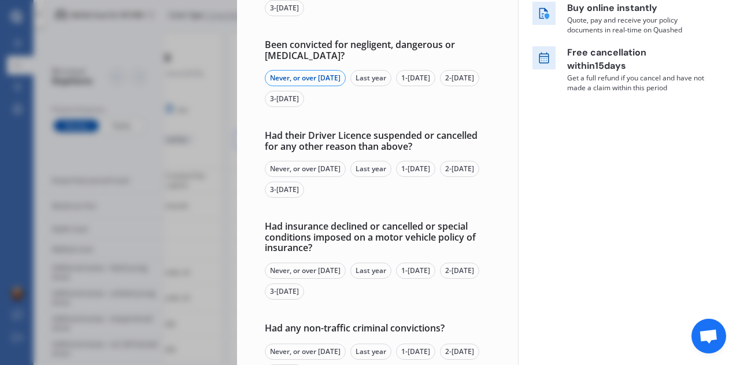
click at [290, 172] on div "Never, or over [DATE]" at bounding box center [305, 169] width 81 height 16
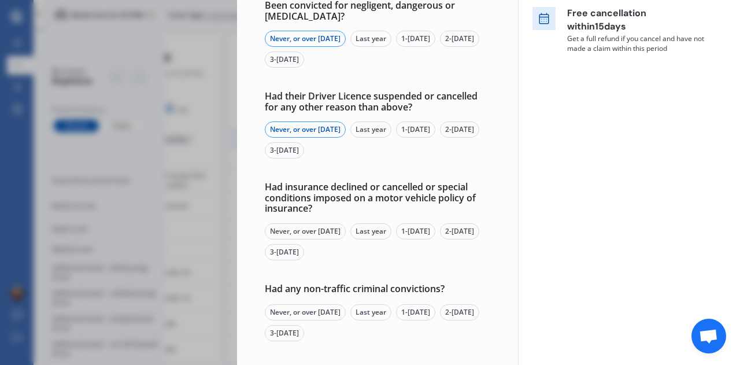
scroll to position [347, 0]
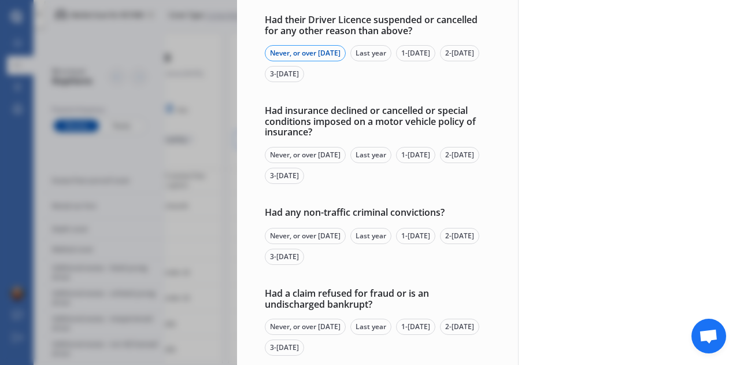
click at [324, 156] on div "Never, or over [DATE]" at bounding box center [305, 155] width 81 height 16
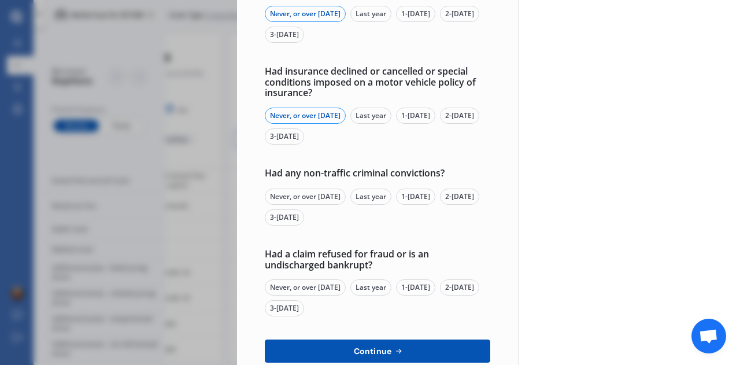
scroll to position [405, 0]
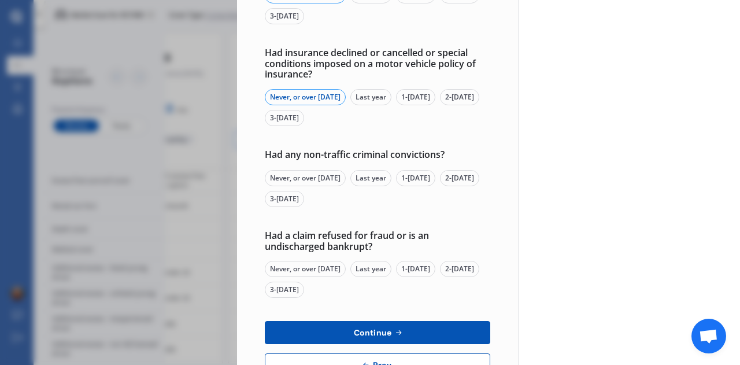
click at [322, 180] on div "Never, or over [DATE]" at bounding box center [305, 178] width 81 height 16
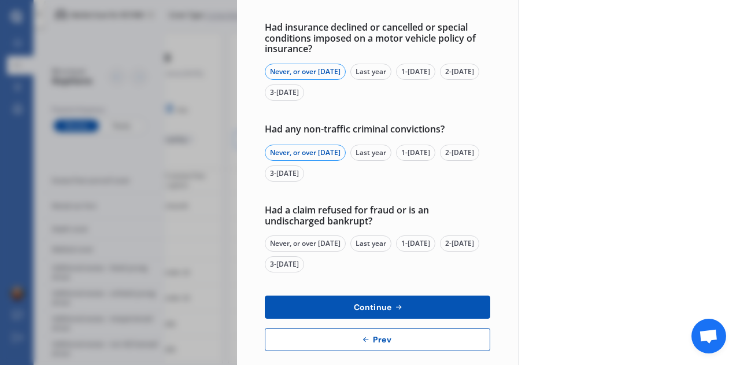
scroll to position [444, 0]
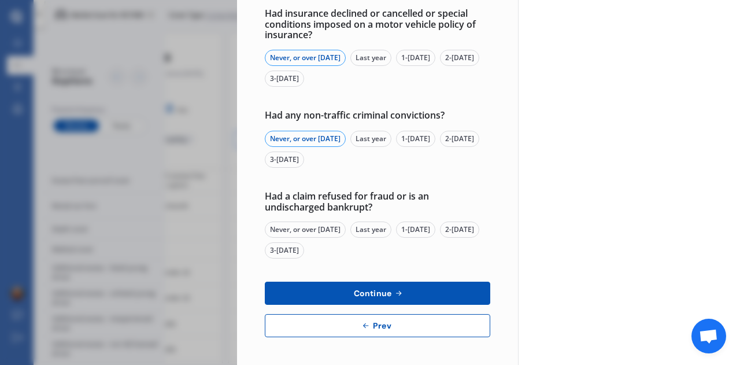
click at [295, 232] on div "Never, or over [DATE]" at bounding box center [305, 229] width 81 height 16
click at [405, 293] on button "Continue" at bounding box center [377, 293] width 225 height 23
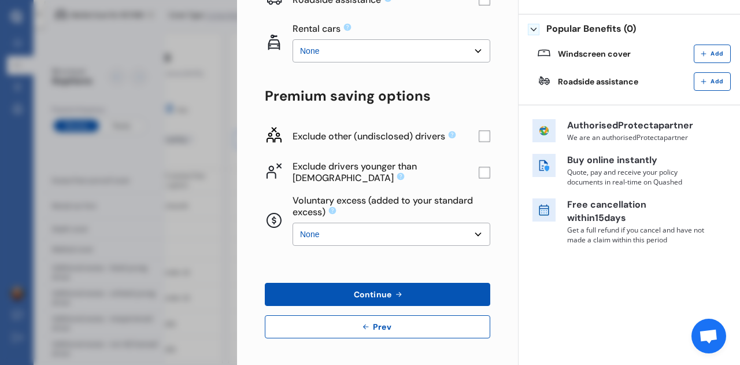
scroll to position [0, 0]
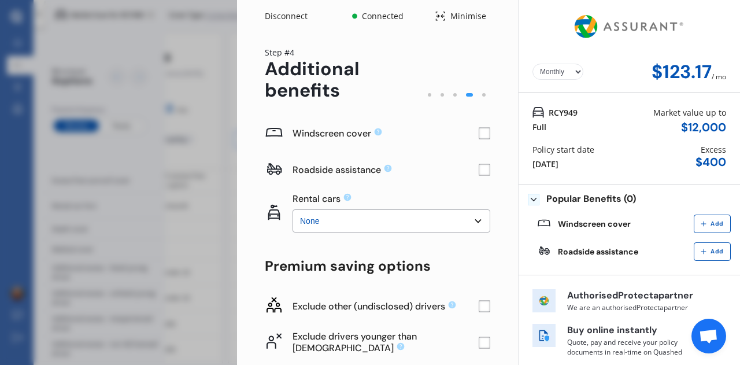
click at [479, 131] on rect at bounding box center [485, 134] width 12 height 12
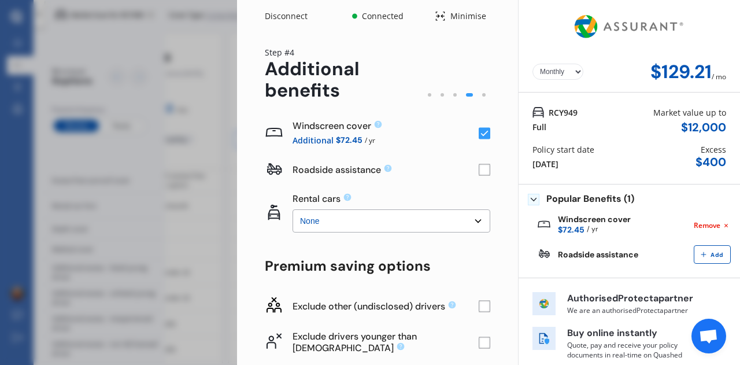
click at [479, 172] on rect at bounding box center [485, 170] width 12 height 12
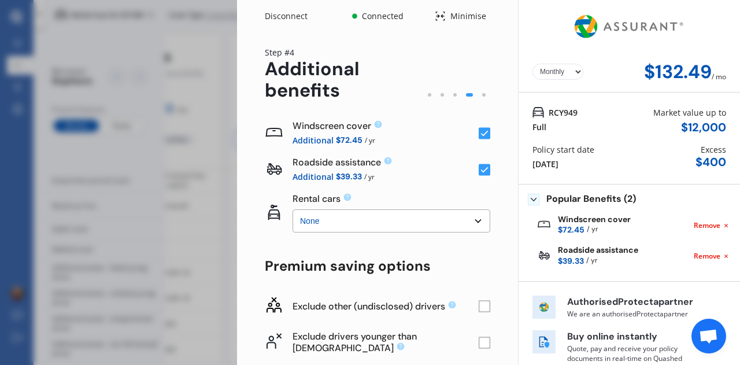
click at [481, 172] on icon at bounding box center [485, 170] width 8 height 6
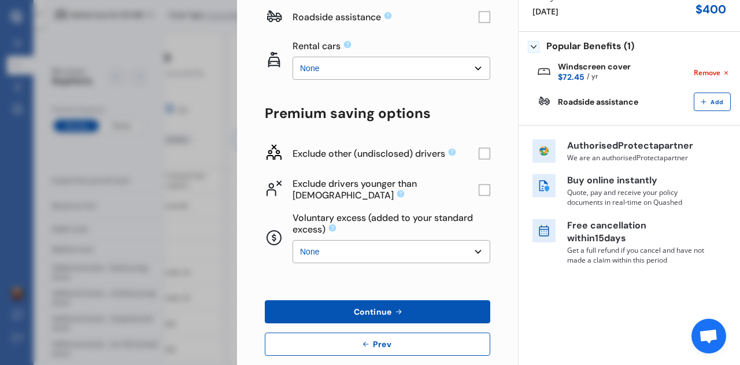
scroll to position [170, 0]
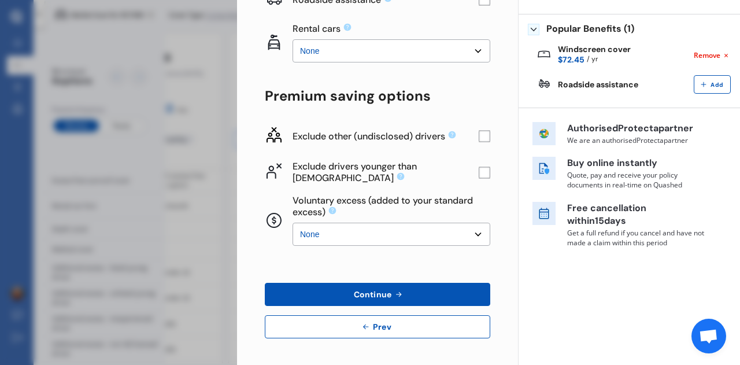
click at [465, 232] on select "None $500 $1,000" at bounding box center [392, 234] width 198 height 23
click at [293, 223] on select "None $500 $1,000" at bounding box center [392, 234] width 198 height 23
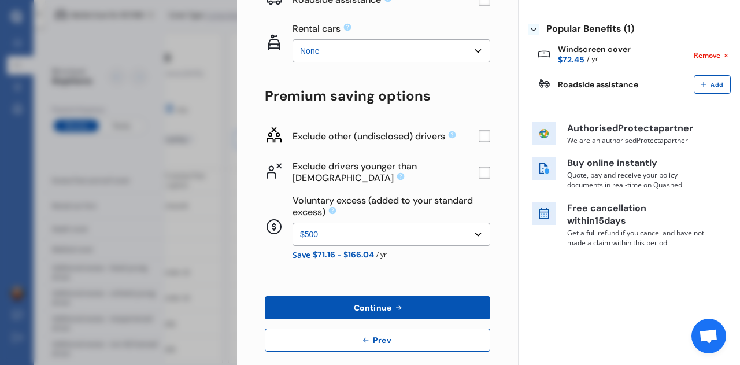
scroll to position [183, 0]
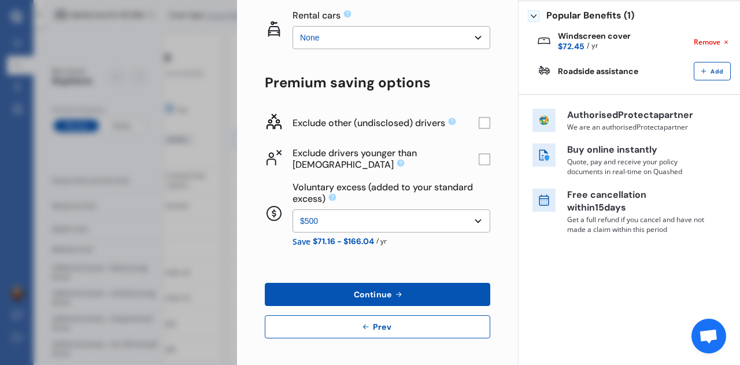
click at [466, 224] on select "None $500 $1,000" at bounding box center [392, 220] width 198 height 23
select select "0"
click at [293, 221] on select "None $500 $1,000" at bounding box center [392, 220] width 198 height 23
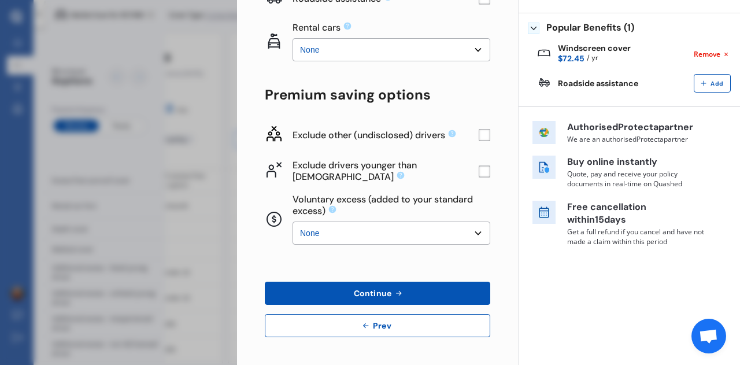
scroll to position [170, 0]
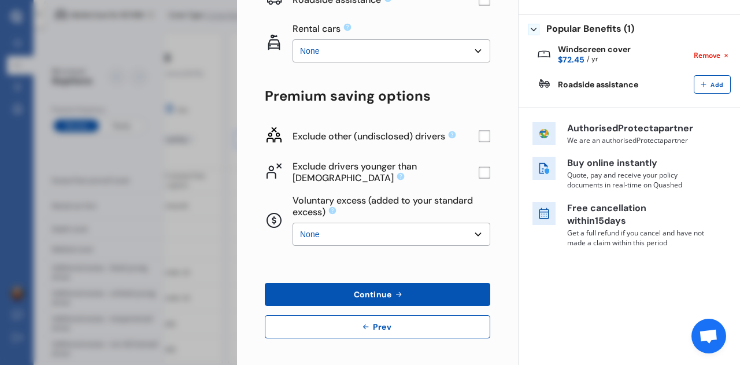
click at [401, 295] on button "Continue" at bounding box center [377, 294] width 225 height 23
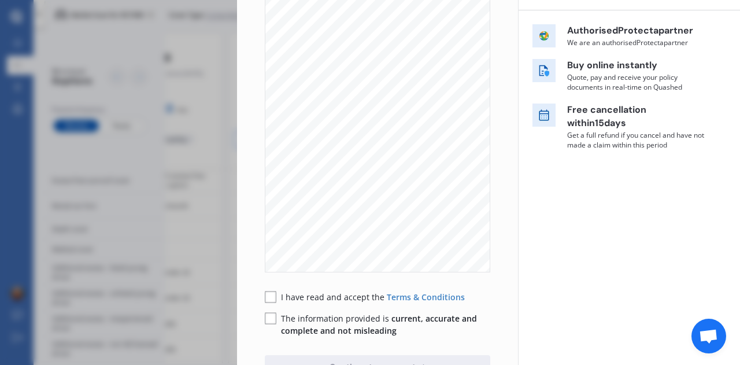
scroll to position [231, 0]
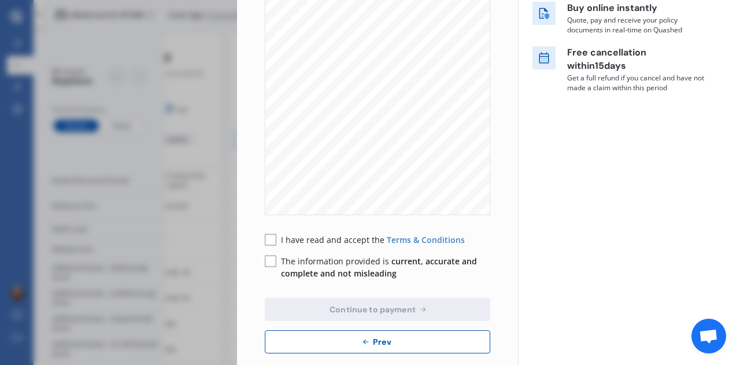
click at [272, 236] on rect at bounding box center [271, 240] width 12 height 12
click at [272, 263] on rect at bounding box center [271, 262] width 12 height 12
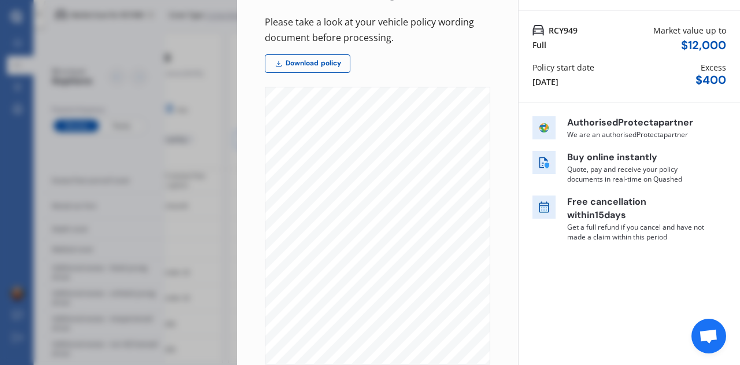
scroll to position [0, 0]
